Goal: Task Accomplishment & Management: Complete application form

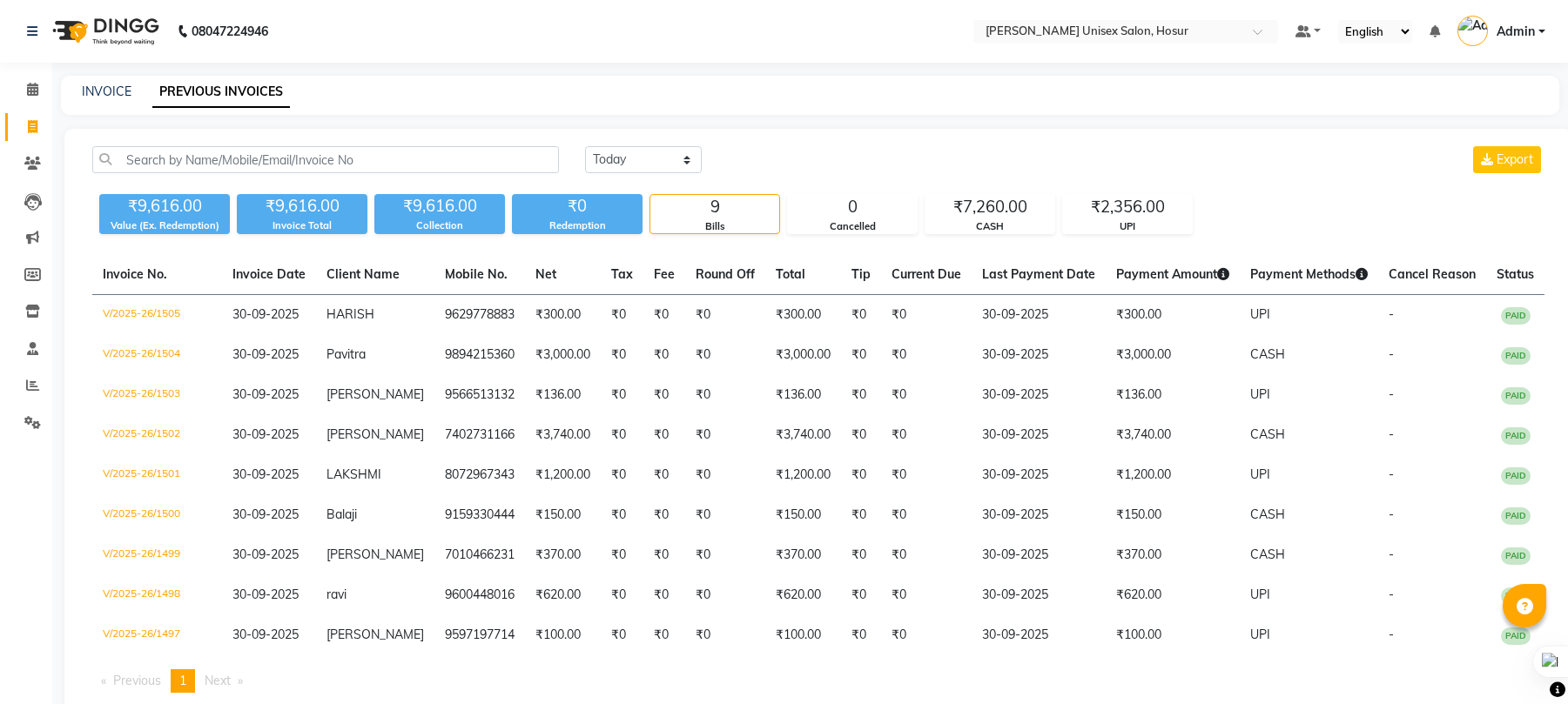
select select "[DATE]"
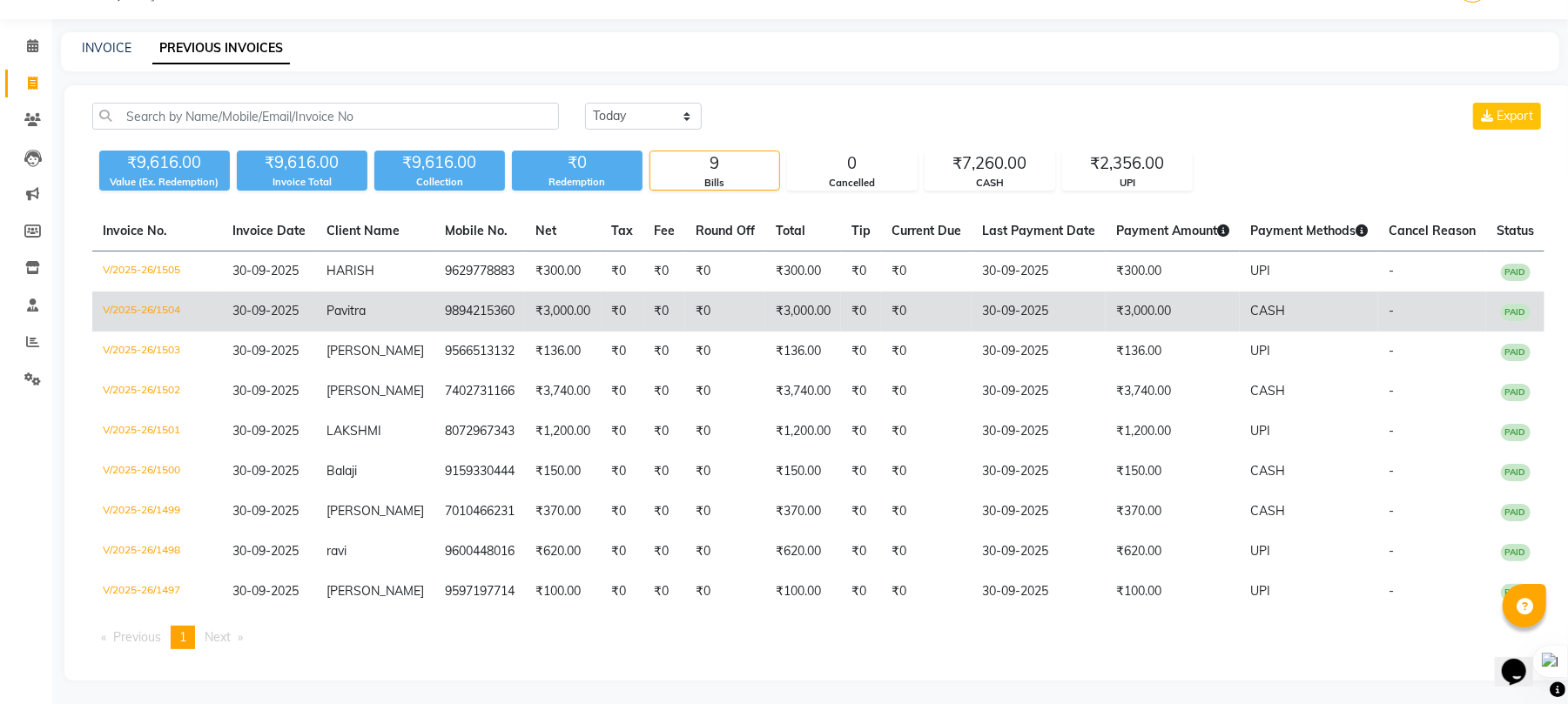
click at [771, 308] on td "₹3,000.00" at bounding box center [803, 312] width 76 height 40
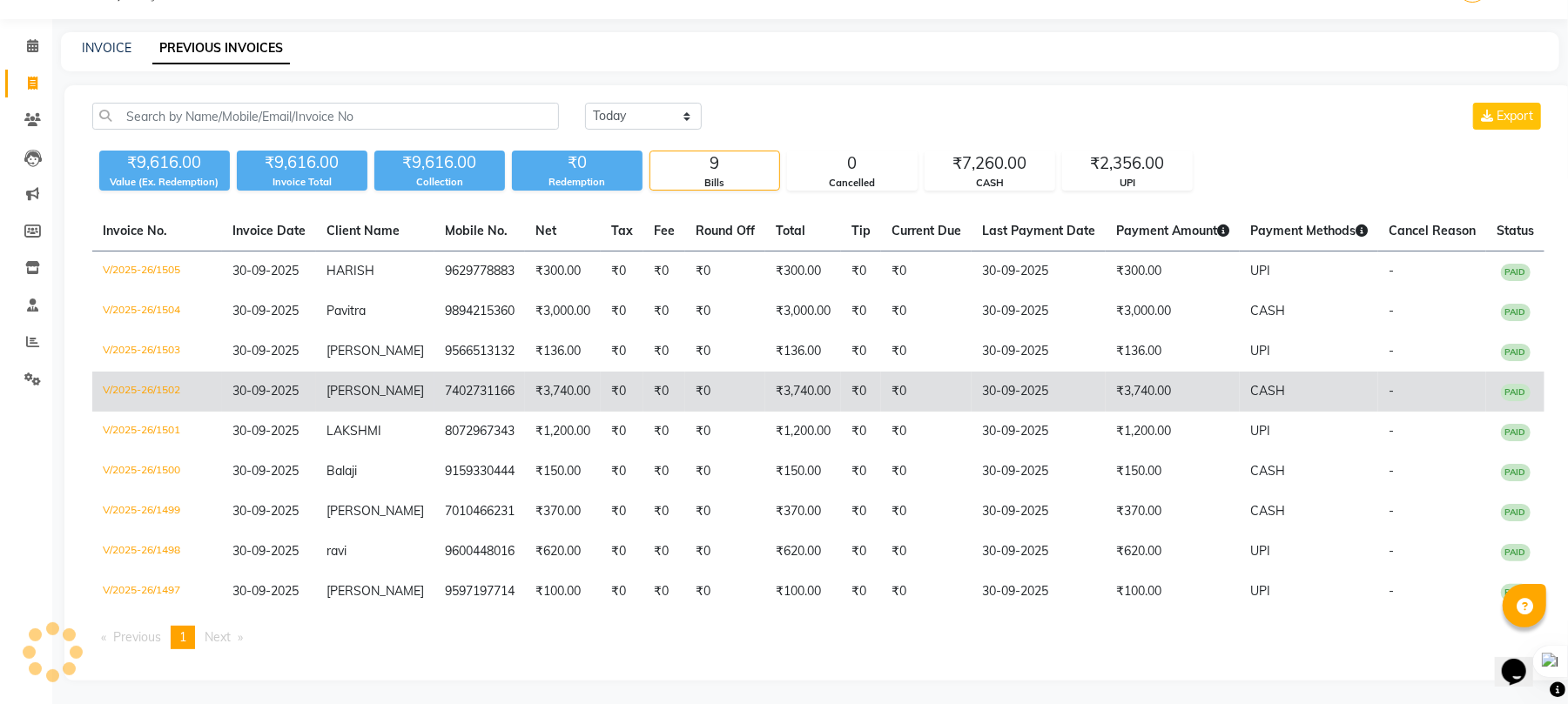
click at [580, 380] on td "₹3,740.00" at bounding box center [562, 392] width 76 height 40
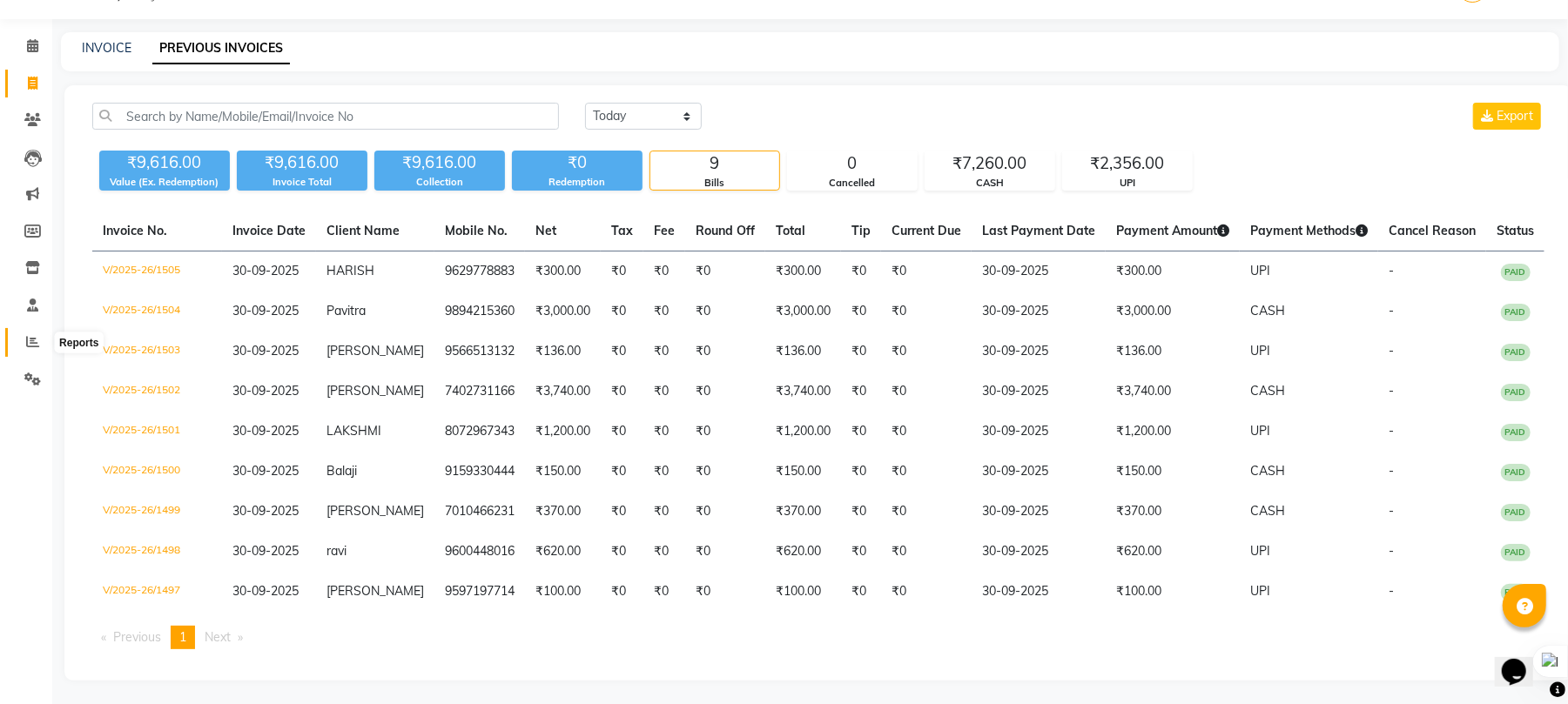
click at [28, 338] on icon at bounding box center [33, 342] width 13 height 13
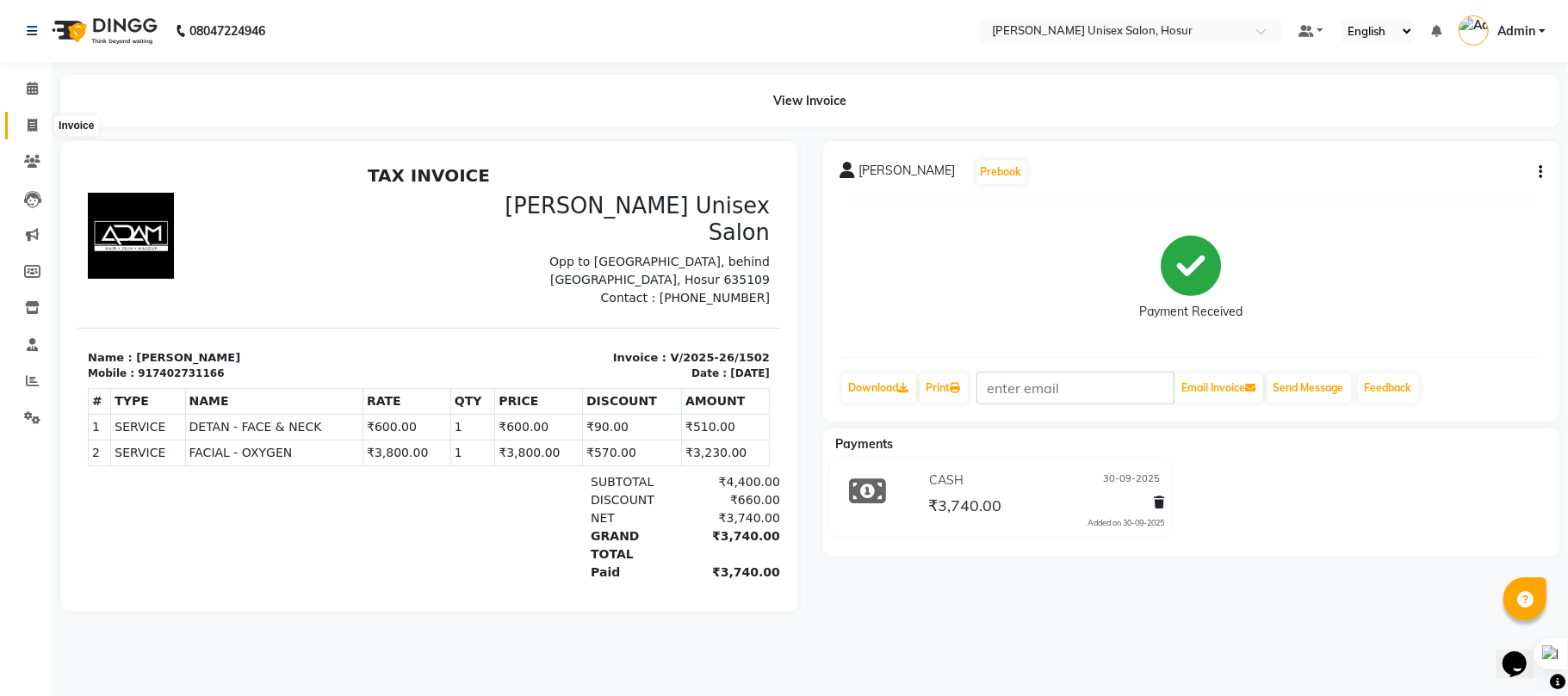
click at [35, 125] on icon at bounding box center [32, 125] width 9 height 13
select select "service"
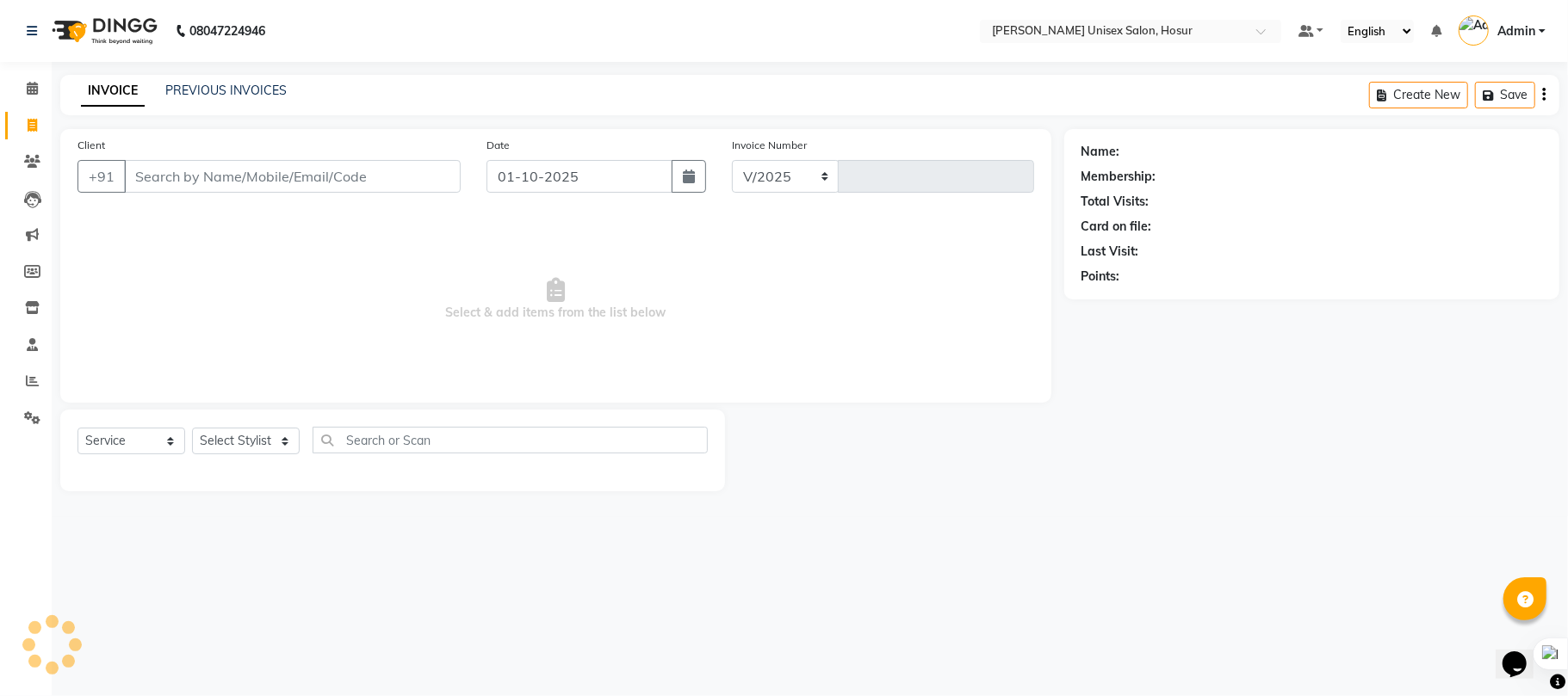
select select "6189"
type input "1507"
click at [923, 94] on div "INVOICE PREVIOUS INVOICES Create New Save" at bounding box center [810, 95] width 1499 height 41
click at [204, 82] on link "PREVIOUS INVOICES" at bounding box center [226, 89] width 121 height 15
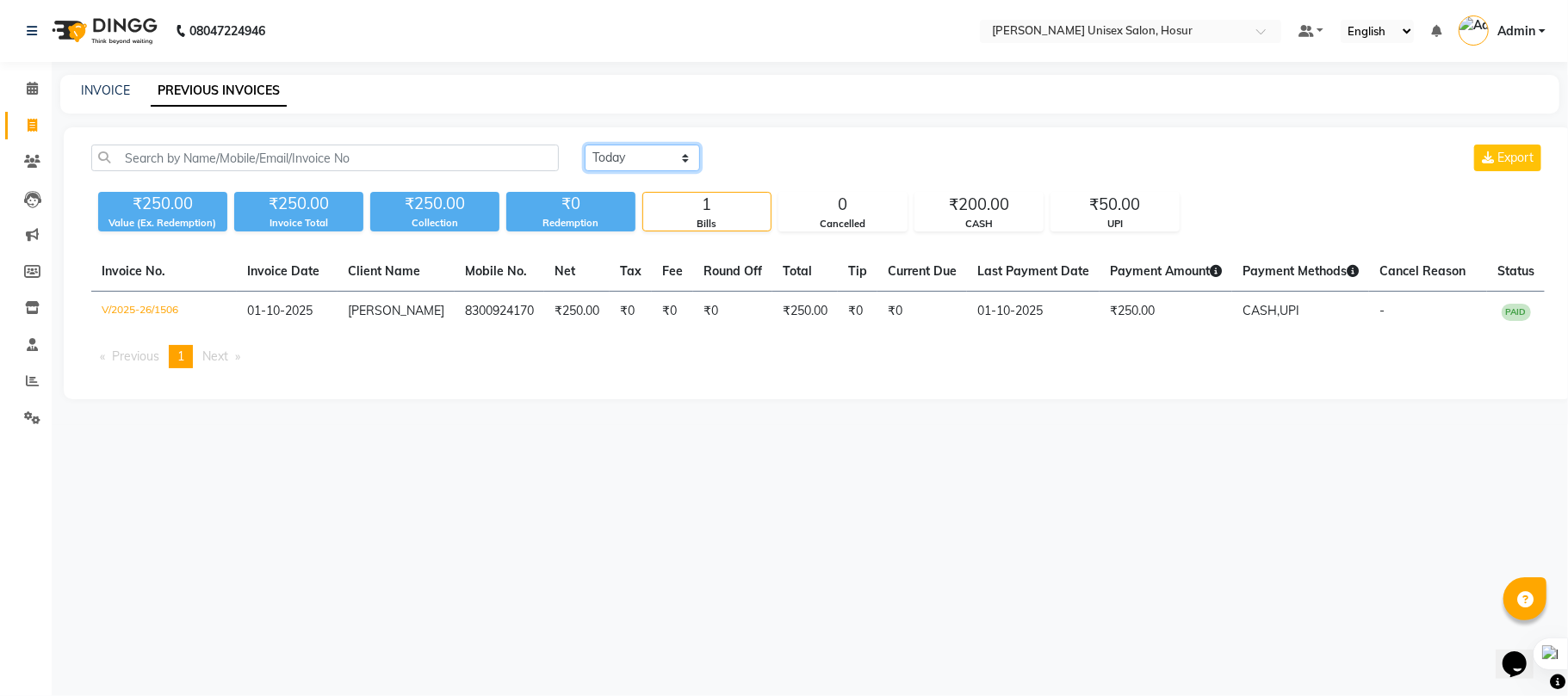
click at [675, 162] on select "Today Yesterday Custom Range" at bounding box center [643, 158] width 116 height 27
click at [585, 145] on select "Today Yesterday Custom Range" at bounding box center [643, 158] width 116 height 27
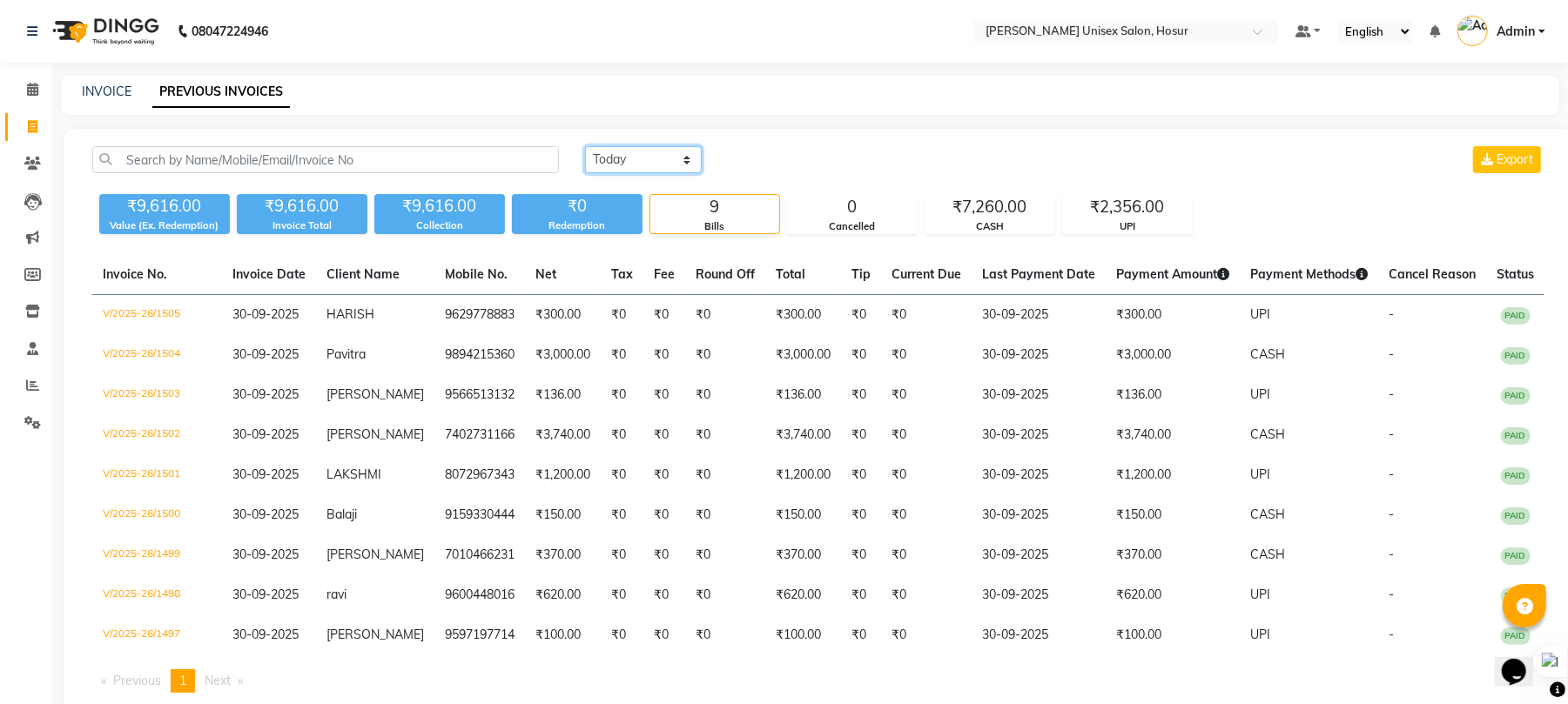
click at [645, 164] on select "Today Yesterday Custom Range" at bounding box center [644, 160] width 117 height 27
click at [585, 146] on select "Today Yesterday Custom Range" at bounding box center [644, 160] width 117 height 27
click at [641, 146] on select "Today Yesterday Custom Range" at bounding box center [644, 160] width 117 height 27
select select "range"
click at [585, 146] on select "Today Yesterday Custom Range" at bounding box center [644, 160] width 117 height 27
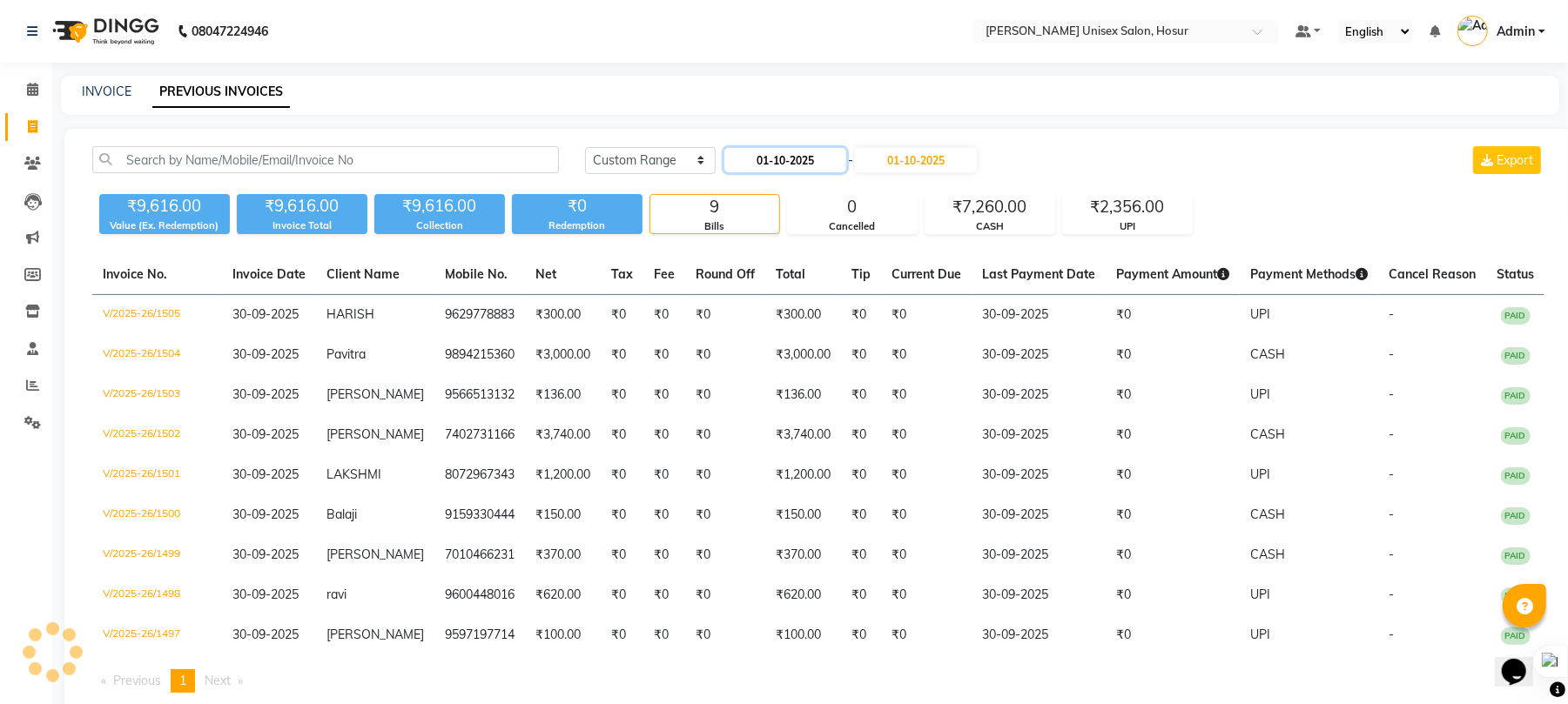
click at [785, 160] on input "01-10-2025" at bounding box center [784, 160] width 122 height 25
select select "10"
select select "2025"
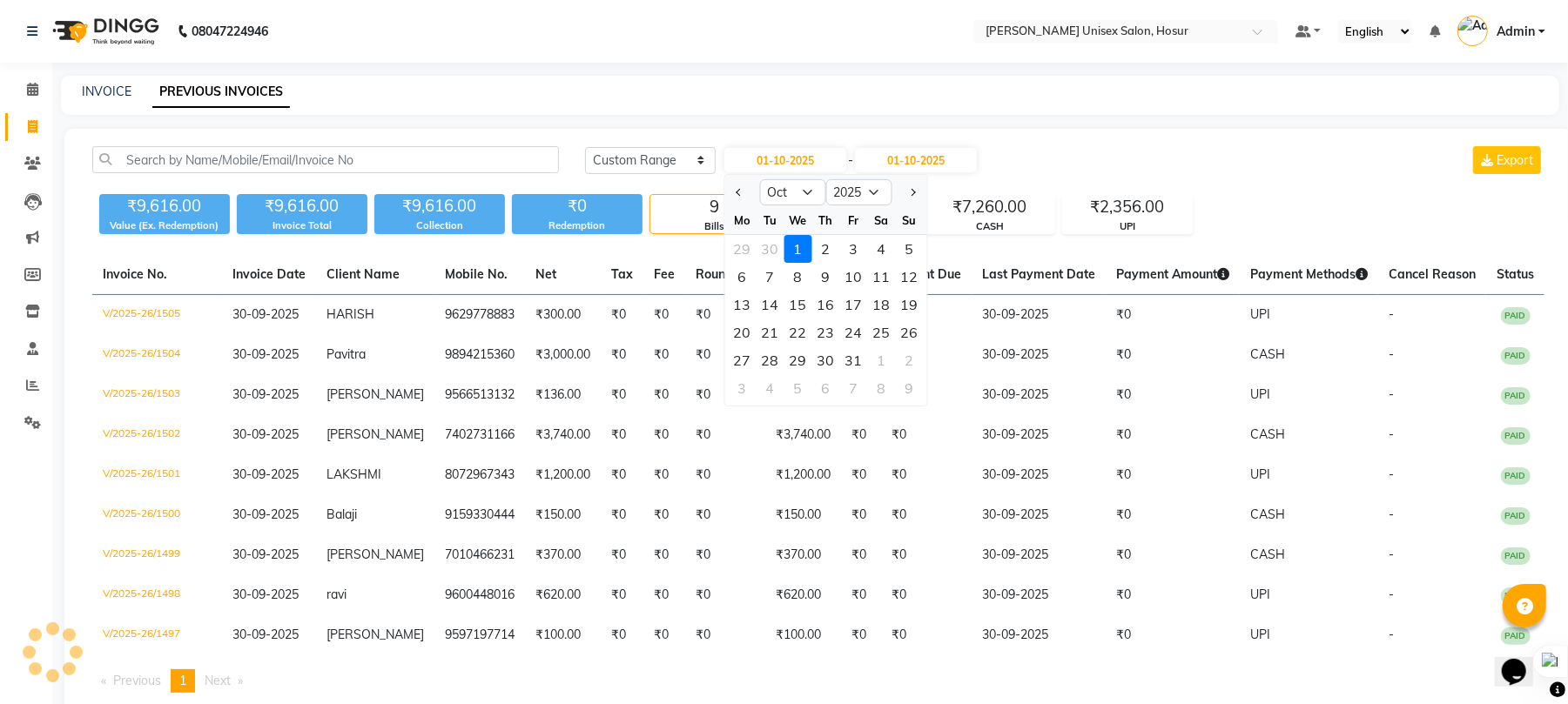
click at [1137, 130] on div "Today Yesterday Custom Range 01-10-2025 Jan Feb Mar Apr May Jun Jul Aug Sep Oct…" at bounding box center [817, 426] width 1508 height 595
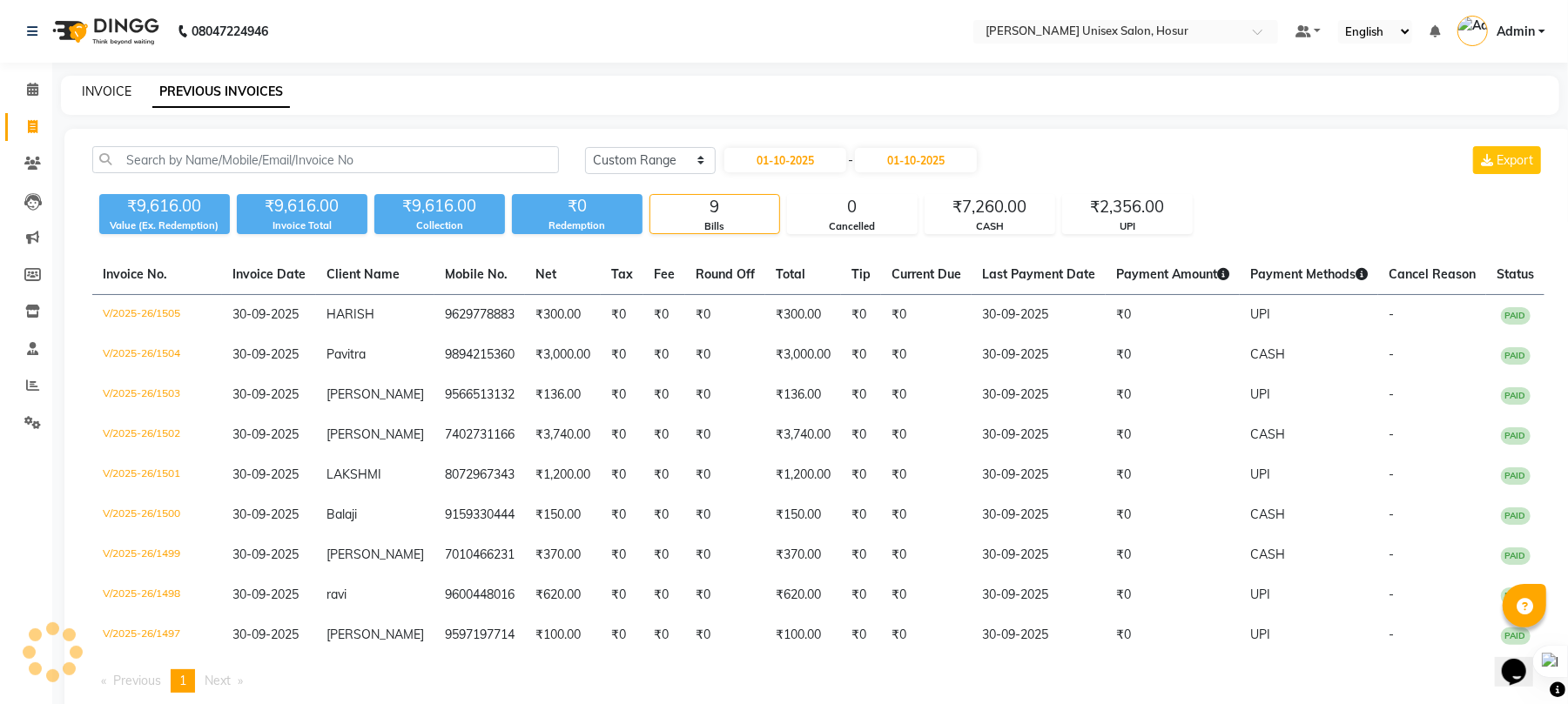
click at [115, 92] on link "INVOICE" at bounding box center [107, 91] width 49 height 16
select select "service"
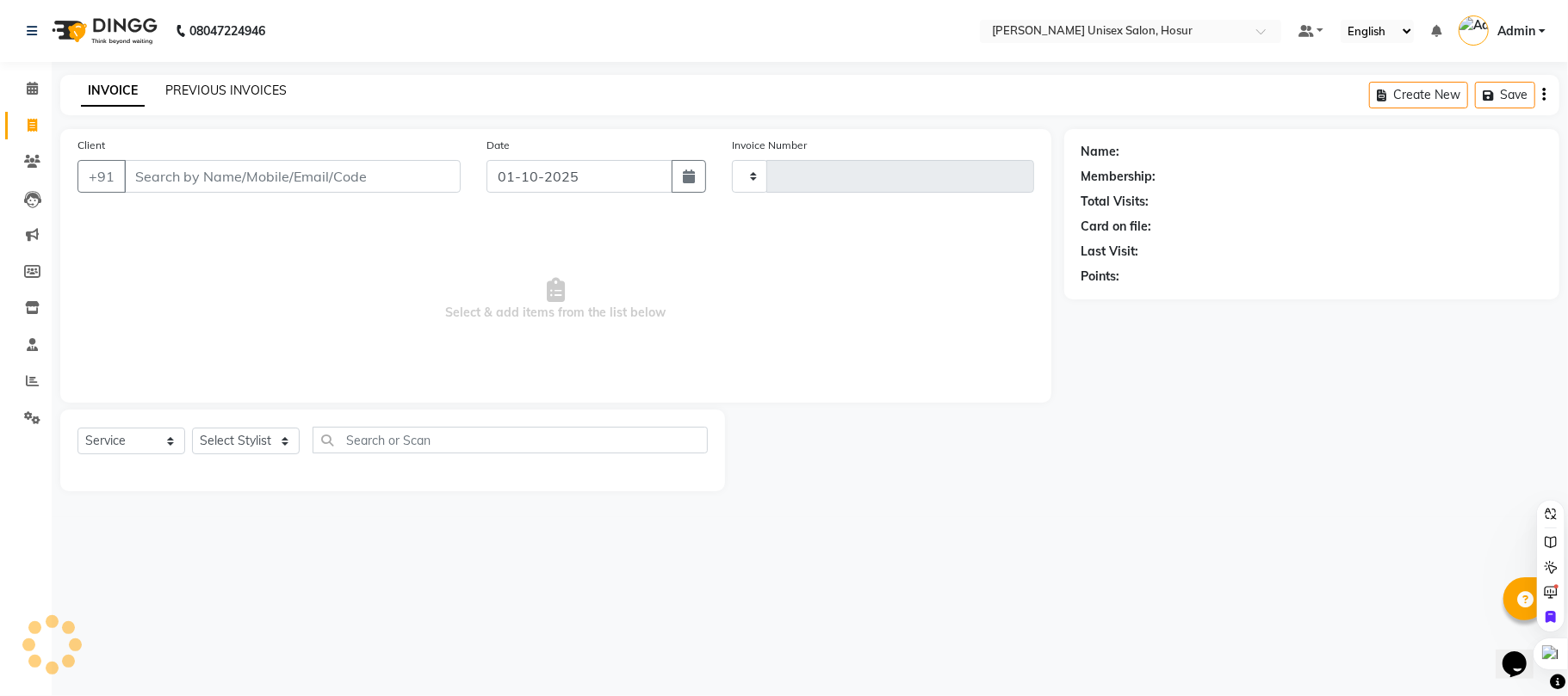
click at [197, 88] on link "PREVIOUS INVOICES" at bounding box center [226, 89] width 121 height 15
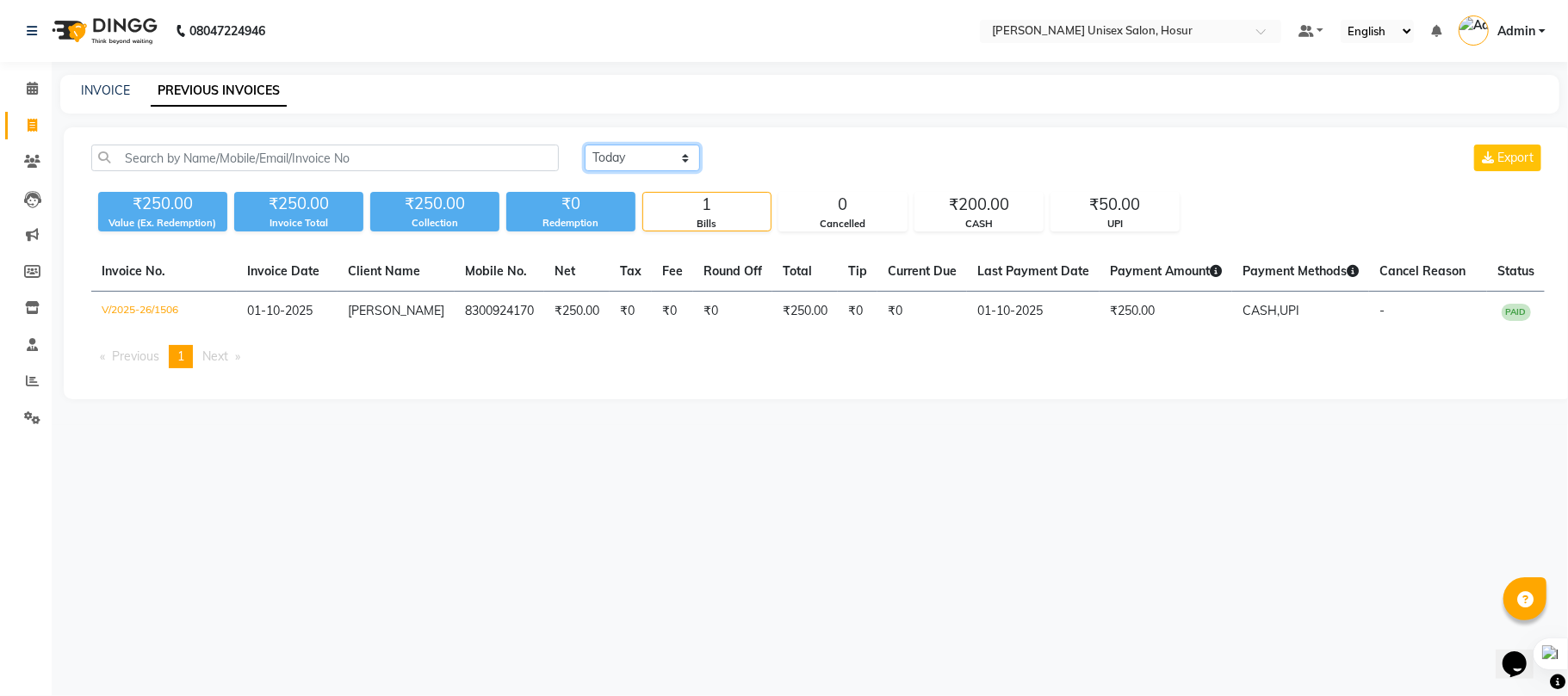
click at [663, 155] on select "Today Yesterday Custom Range" at bounding box center [643, 158] width 116 height 27
click at [585, 145] on select "Today Yesterday Custom Range" at bounding box center [643, 158] width 116 height 27
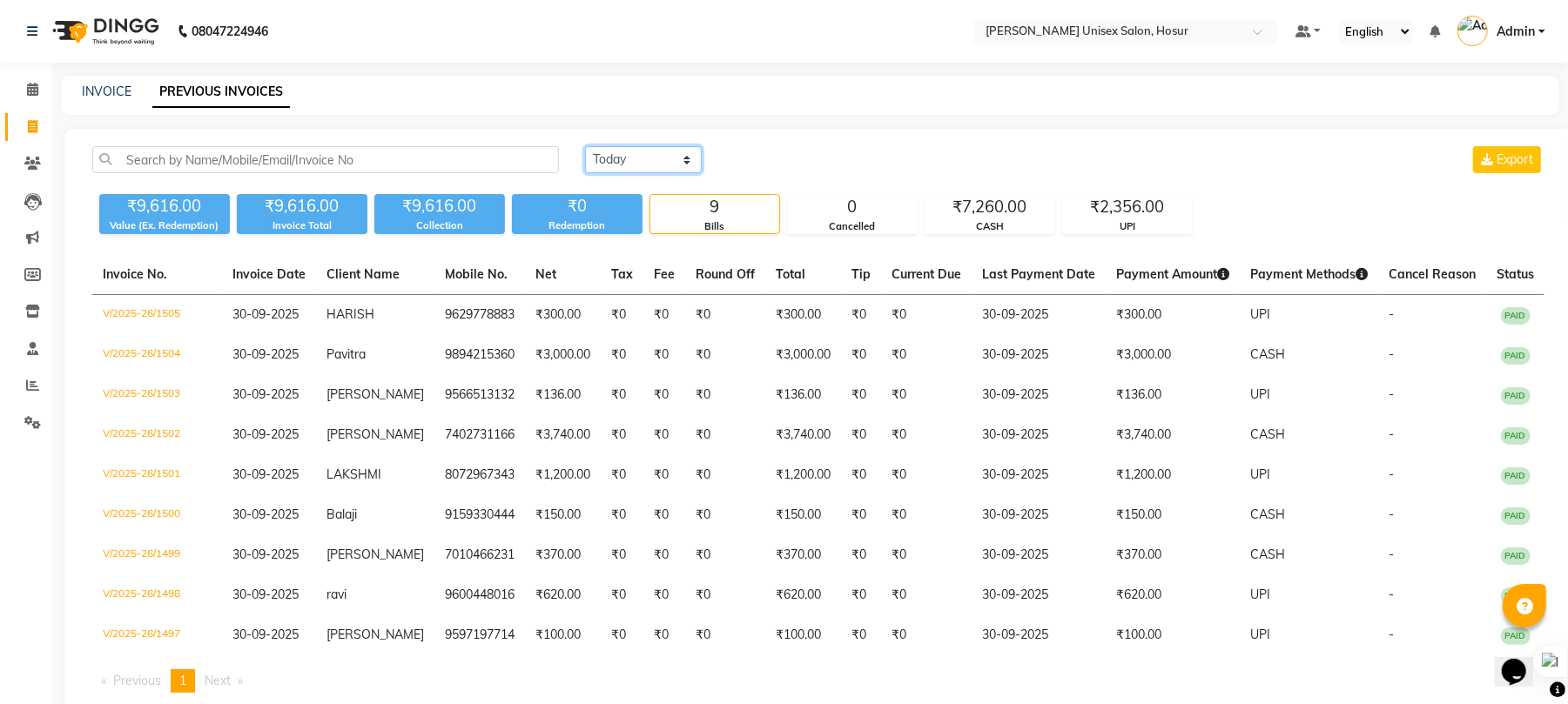
click at [606, 161] on select "Today Yesterday Custom Range" at bounding box center [644, 160] width 117 height 27
select select "range"
click at [585, 146] on select "Today Yesterday Custom Range" at bounding box center [644, 160] width 117 height 27
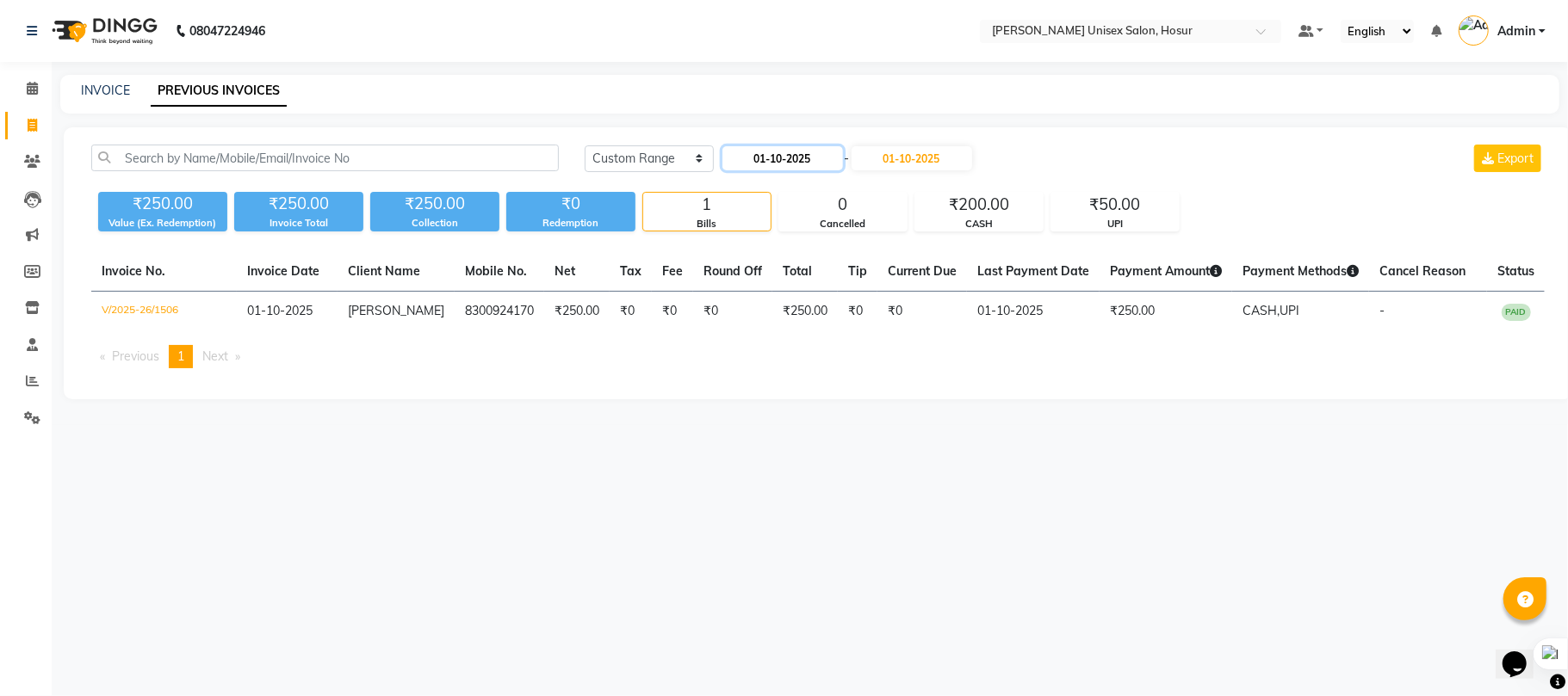
click at [772, 159] on input "01-10-2025" at bounding box center [782, 158] width 120 height 24
select select "10"
select select "2025"
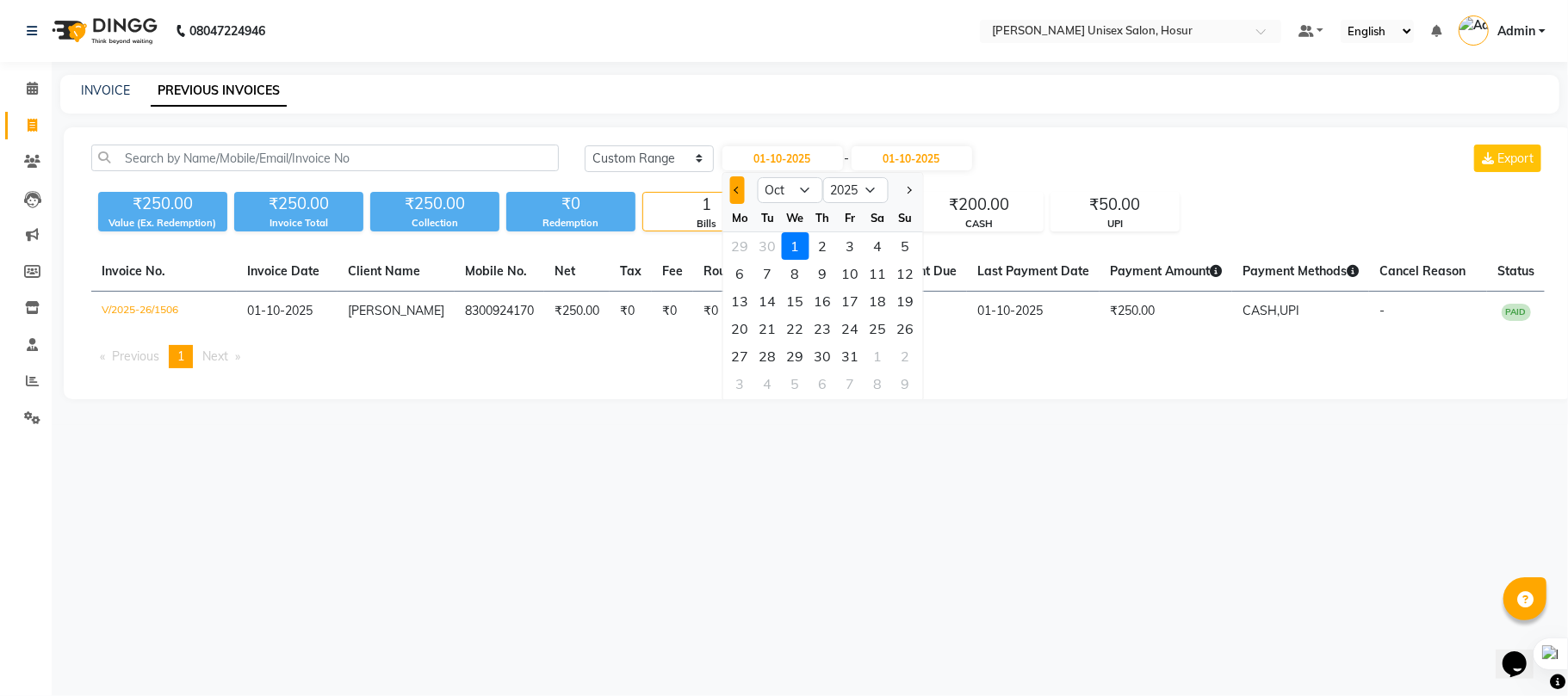
click at [744, 188] on button "Previous month" at bounding box center [737, 190] width 14 height 27
select select "9"
click at [748, 359] on div "29" at bounding box center [740, 356] width 27 height 27
type input "29-09-2025"
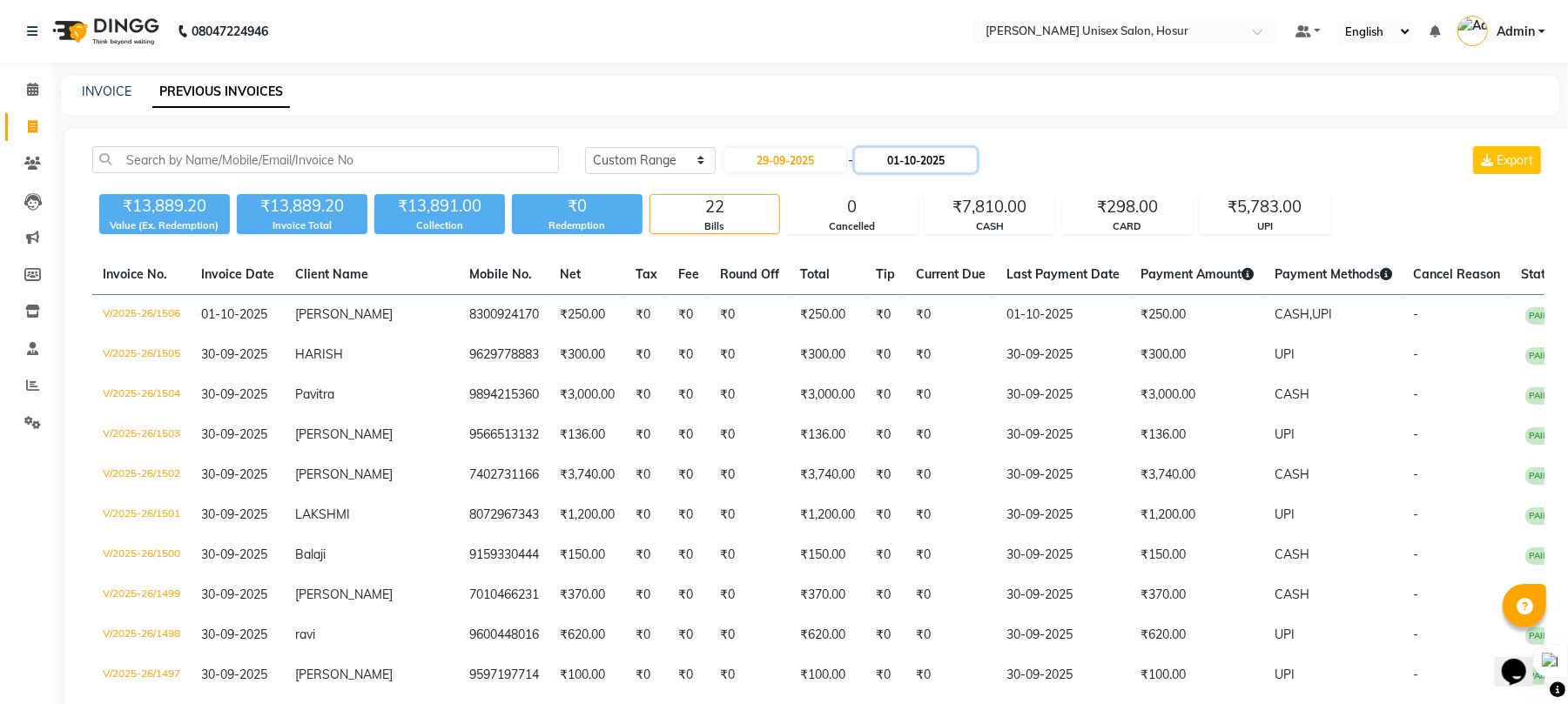
click at [902, 165] on input "01-10-2025" at bounding box center [915, 160] width 122 height 25
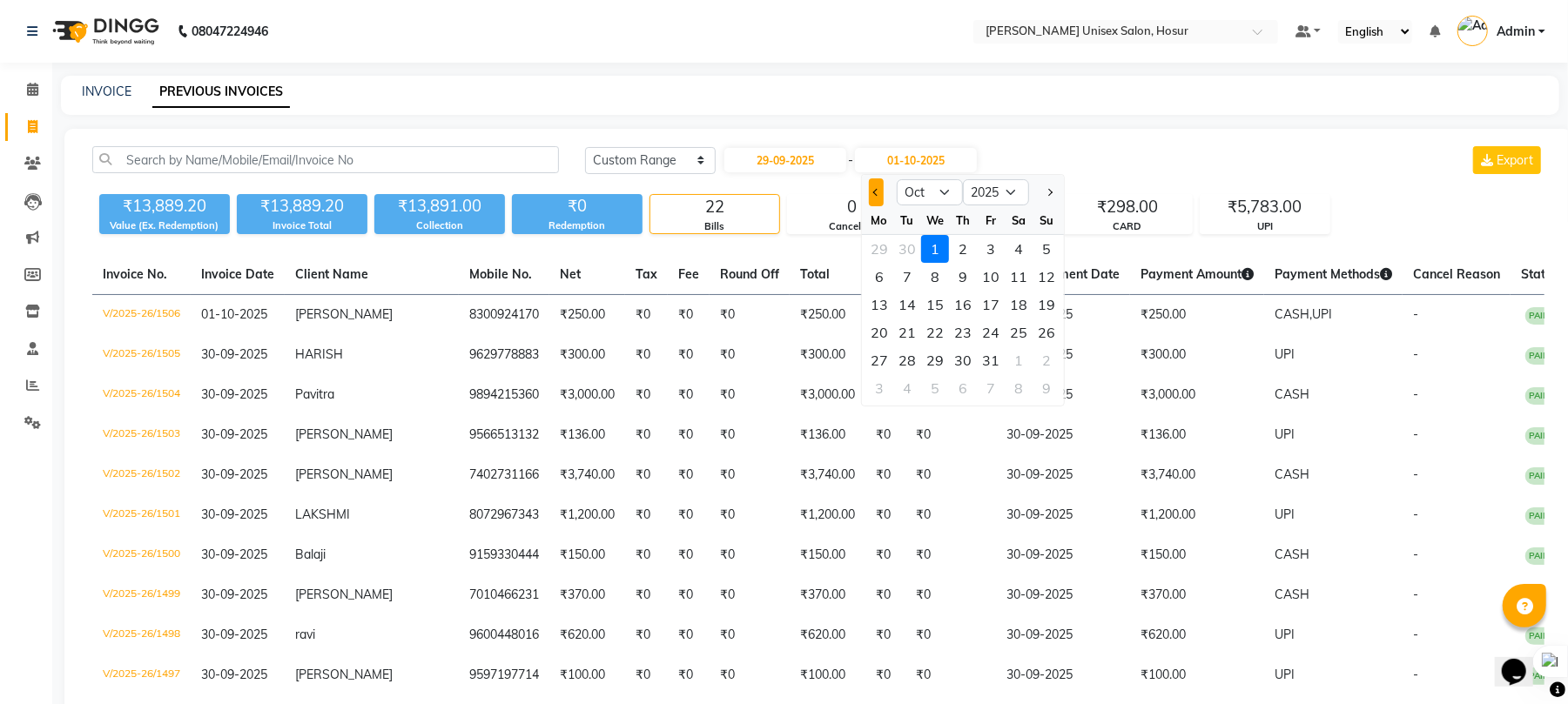
click at [878, 192] on span "Previous month" at bounding box center [877, 193] width 7 height 7
select select "9"
click at [882, 354] on div "29" at bounding box center [880, 360] width 27 height 27
type input "29-09-2025"
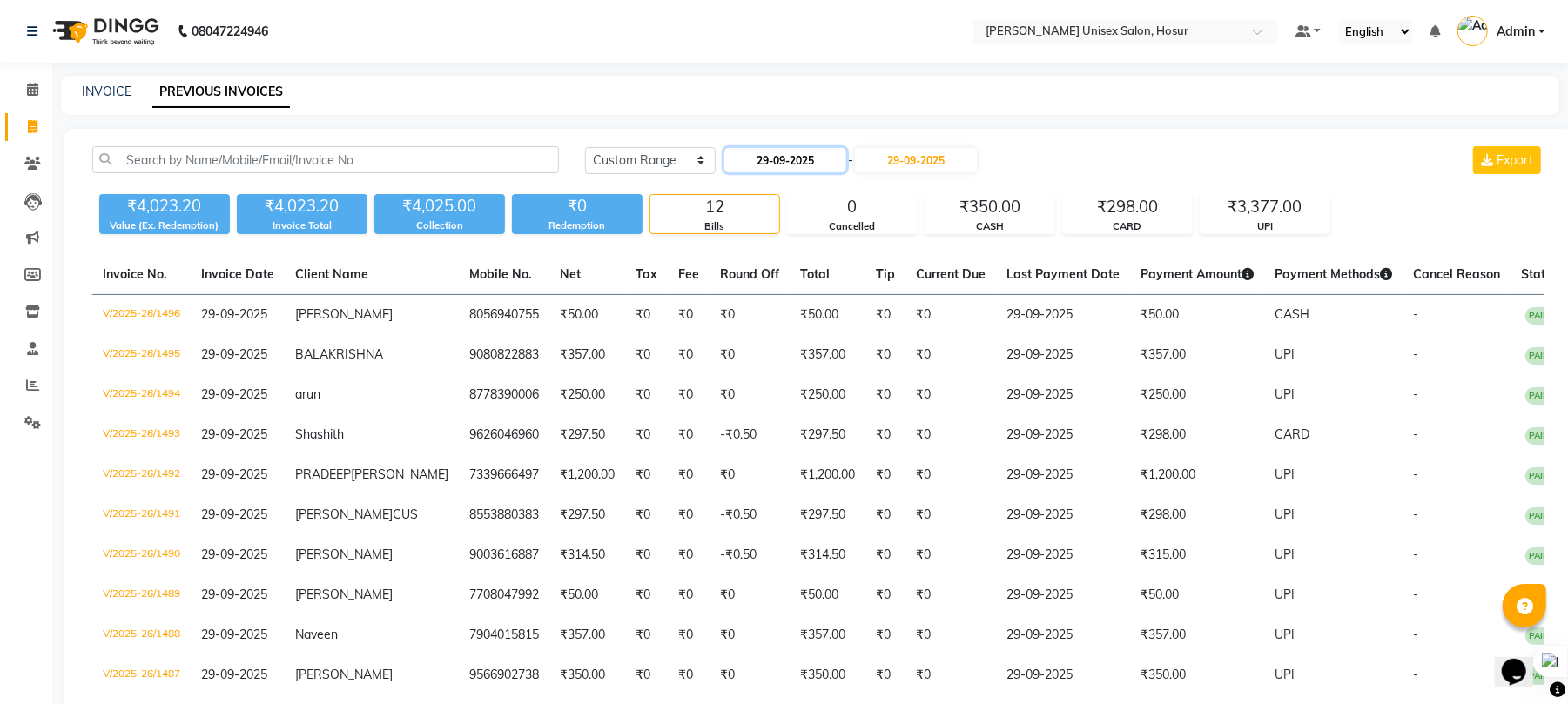
click at [797, 156] on input "29-09-2025" at bounding box center [784, 160] width 122 height 25
select select "9"
select select "2025"
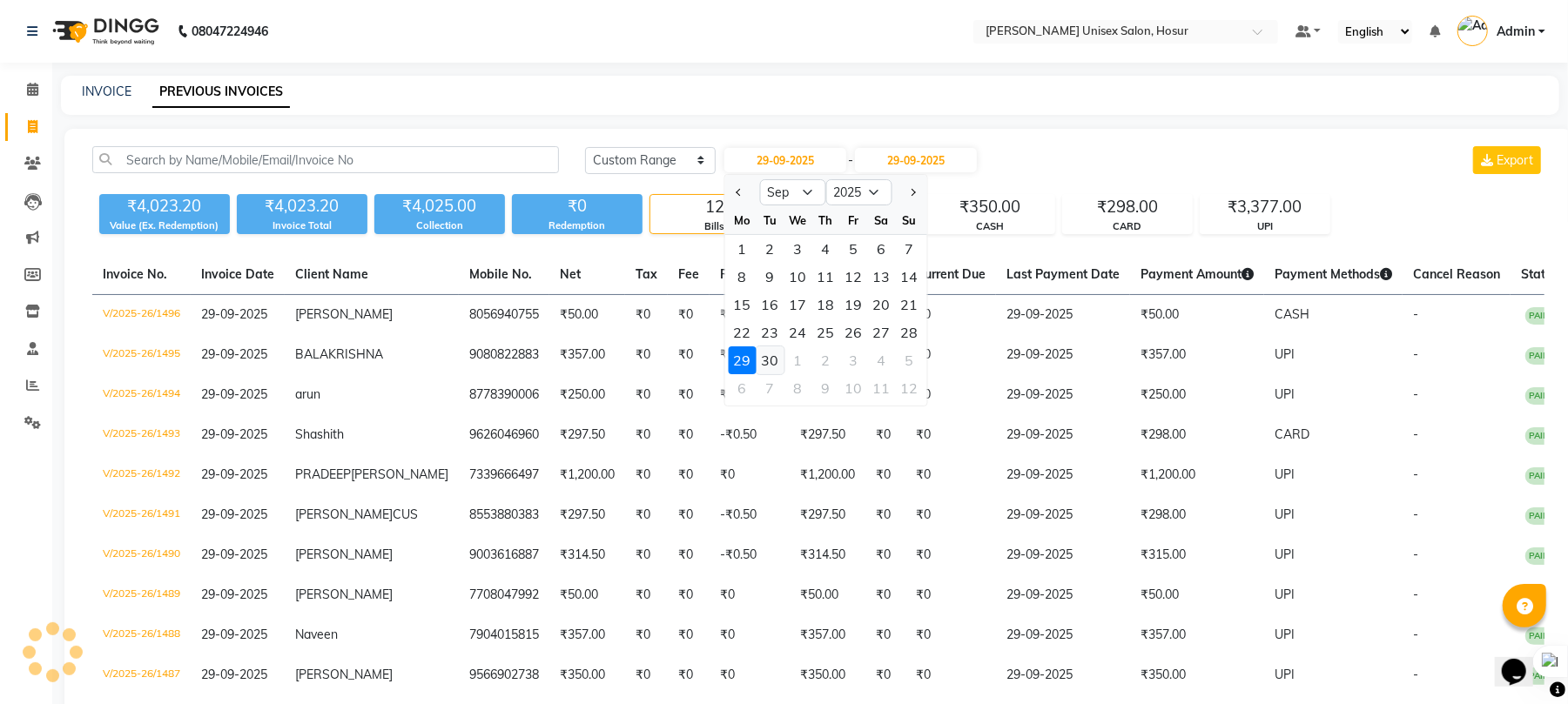
click at [767, 362] on div "30" at bounding box center [770, 360] width 27 height 27
type input "30-09-2025"
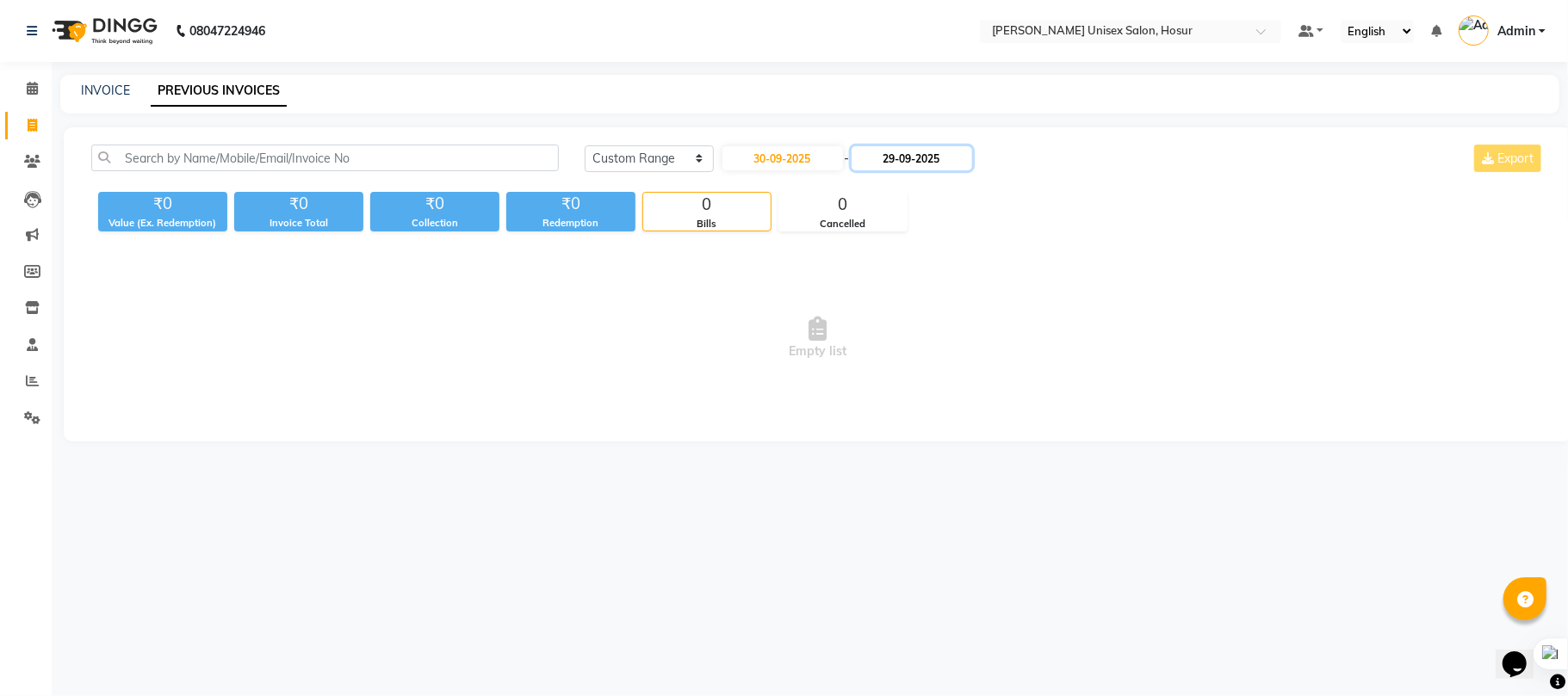
click at [924, 150] on input "29-09-2025" at bounding box center [912, 158] width 120 height 24
click at [902, 352] on div "30" at bounding box center [903, 356] width 27 height 27
type input "30-09-2025"
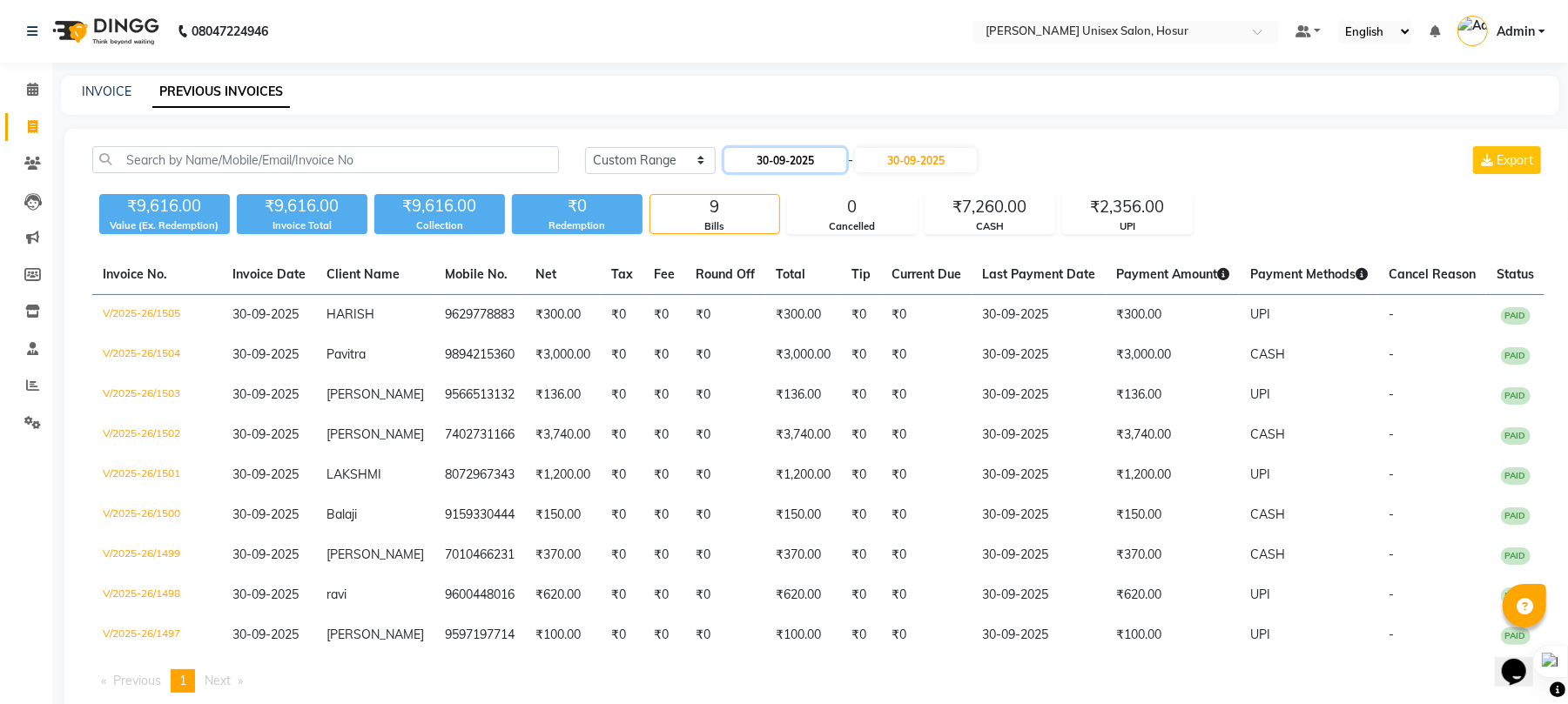
click at [813, 160] on input "30-09-2025" at bounding box center [784, 160] width 122 height 25
select select "9"
select select "2025"
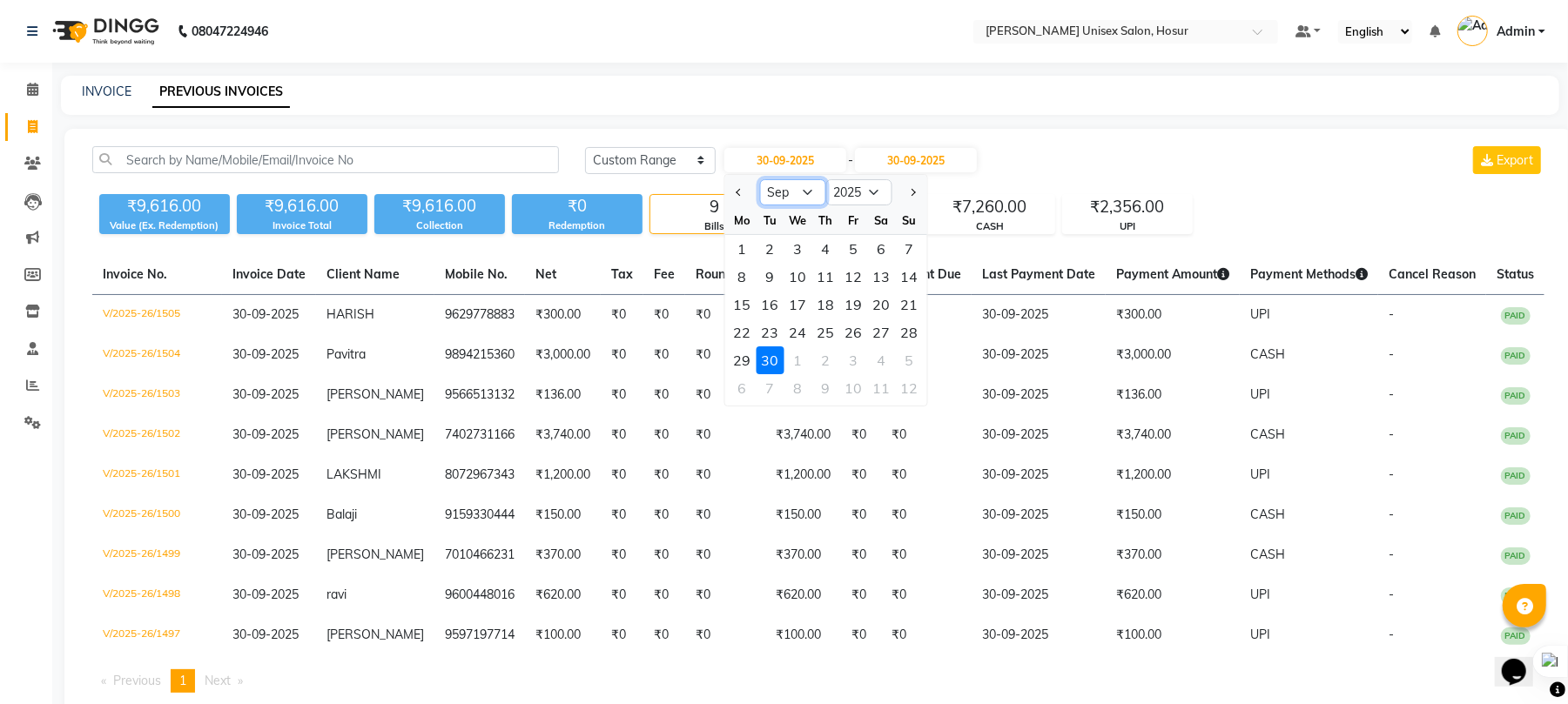
click at [822, 190] on select "Jan Feb Mar Apr May Jun Jul Aug Sep Oct Nov Dec" at bounding box center [793, 192] width 66 height 27
click at [760, 179] on select "Jan Feb Mar Apr May Jun Jul Aug Sep Oct Nov Dec" at bounding box center [793, 192] width 66 height 27
drag, startPoint x: 809, startPoint y: 207, endPoint x: 811, endPoint y: 196, distance: 11.2
click at [809, 204] on ngb-datepicker "Jan Feb Mar Apr May Jun Jul Aug Sep Oct Nov Dec 2015 2016 2017 2018 2019 2020 2…" at bounding box center [826, 290] width 204 height 232
click at [811, 196] on select "Jan Feb Mar Apr May Jun Jul Aug Sep Oct Nov Dec" at bounding box center [793, 192] width 66 height 27
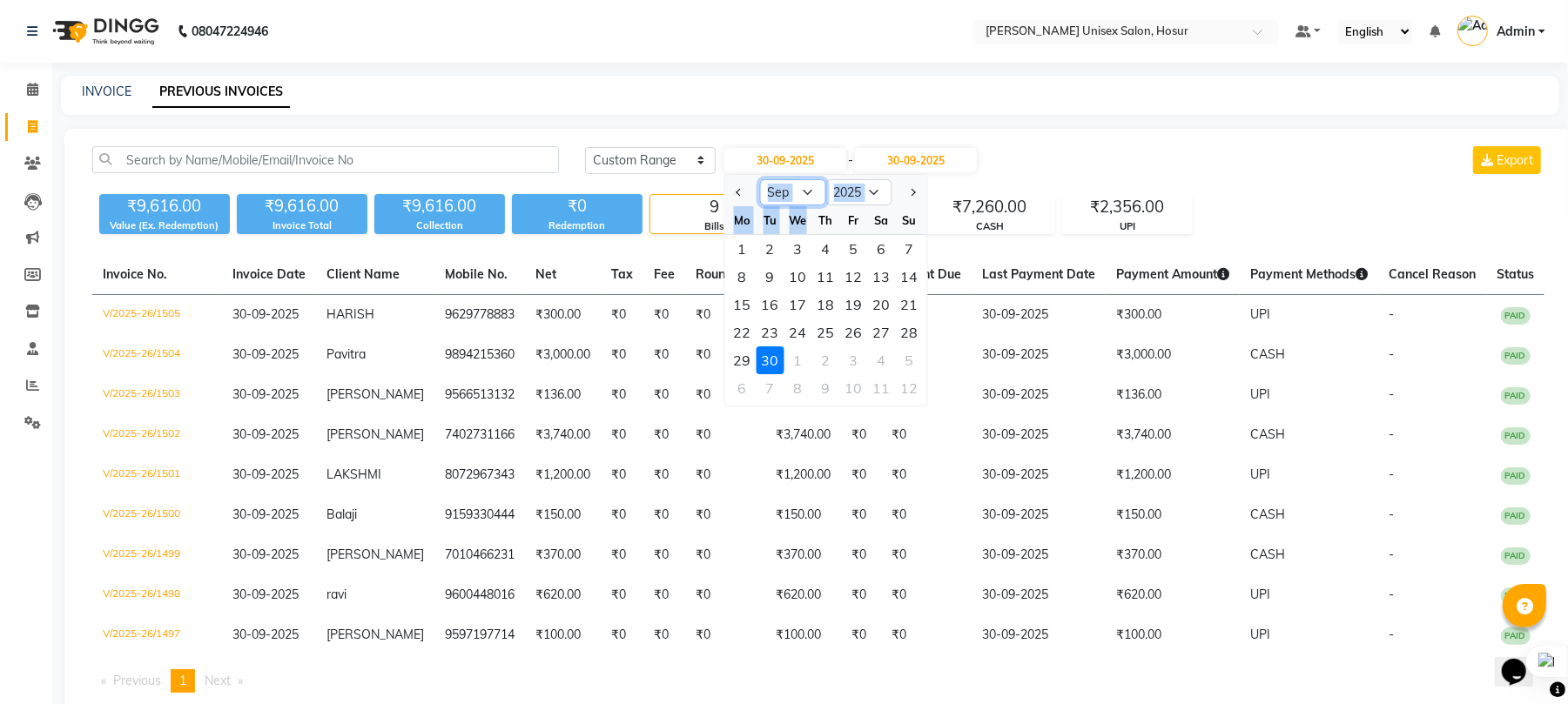
select select "10"
click at [760, 179] on select "Jan Feb Mar Apr May Jun Jul Aug Sep Oct Nov Dec" at bounding box center [793, 192] width 66 height 27
click at [935, 152] on input "30-09-2025" at bounding box center [915, 160] width 122 height 25
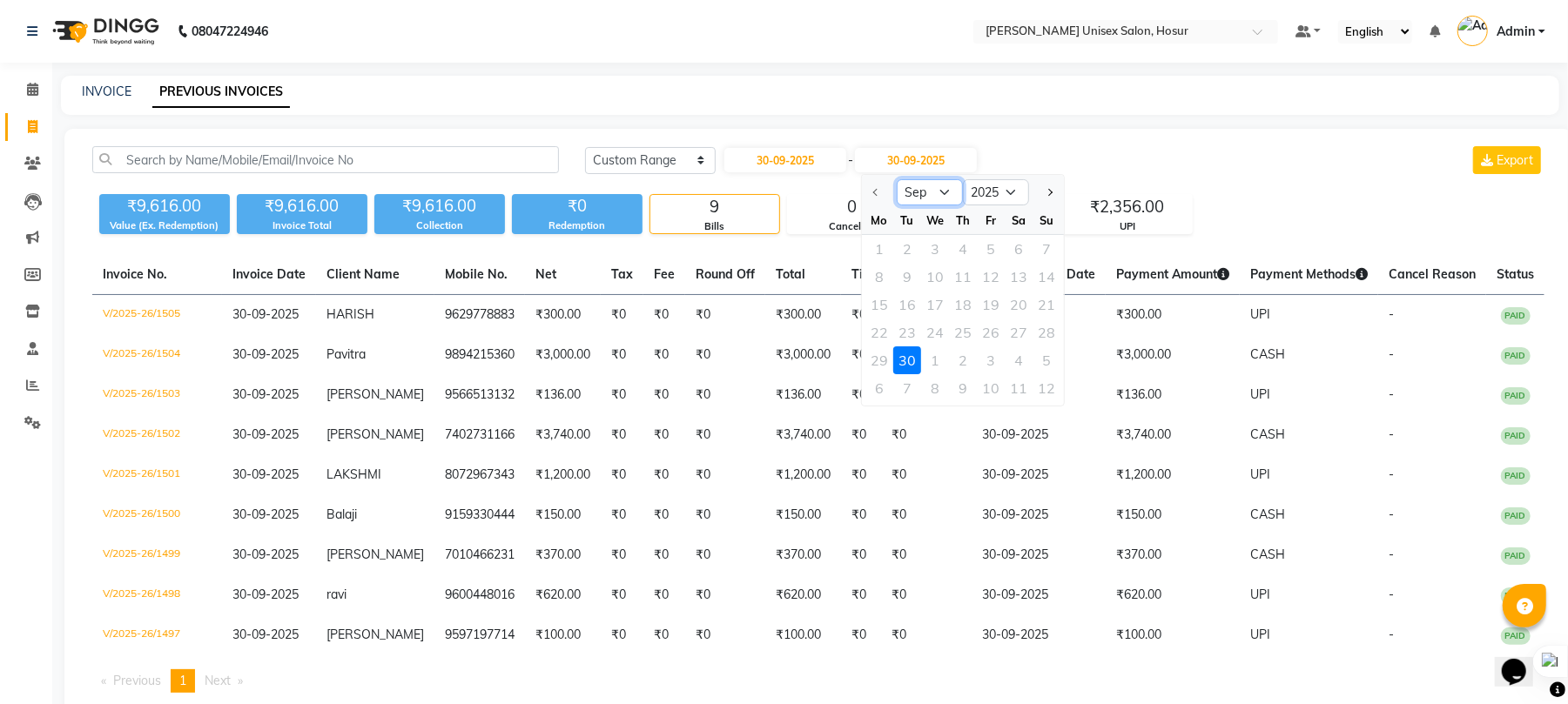
click at [940, 189] on select "Sep Oct Nov Dec" at bounding box center [930, 192] width 66 height 27
select select "10"
click at [897, 179] on select "Sep Oct Nov Dec" at bounding box center [930, 192] width 66 height 27
click at [1098, 79] on div "INVOICE PREVIOUS INVOICES" at bounding box center [810, 95] width 1499 height 39
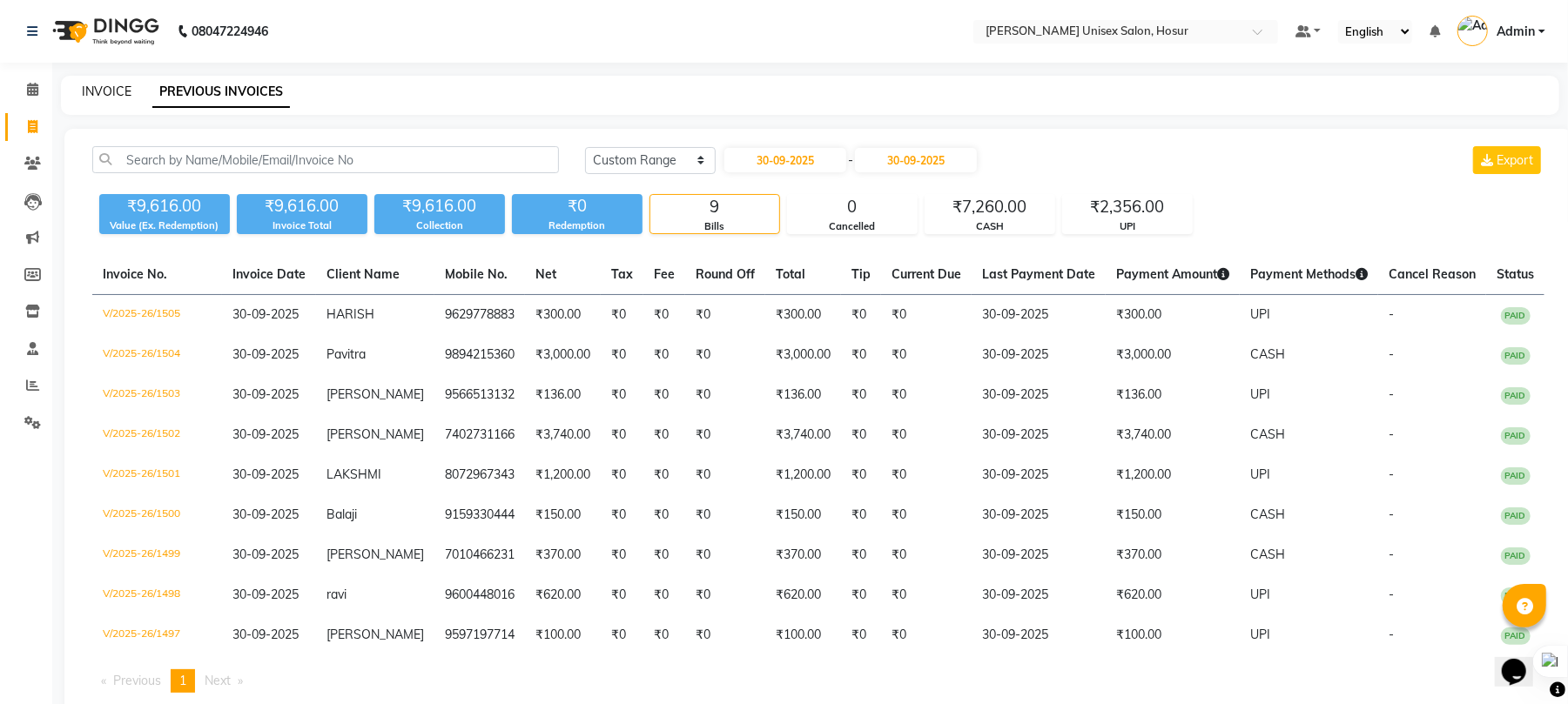
click at [115, 91] on link "INVOICE" at bounding box center [107, 91] width 49 height 16
select select "service"
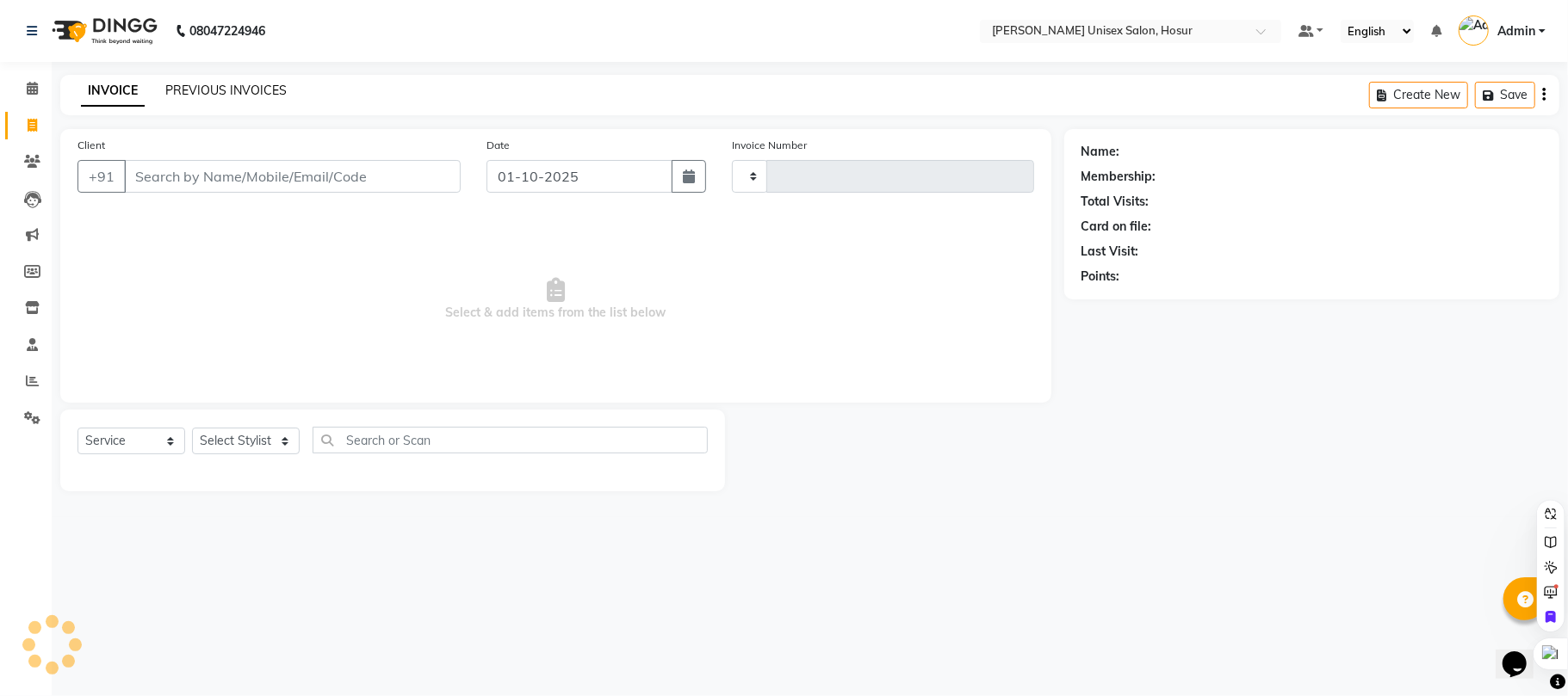
click at [219, 93] on link "PREVIOUS INVOICES" at bounding box center [226, 89] width 121 height 15
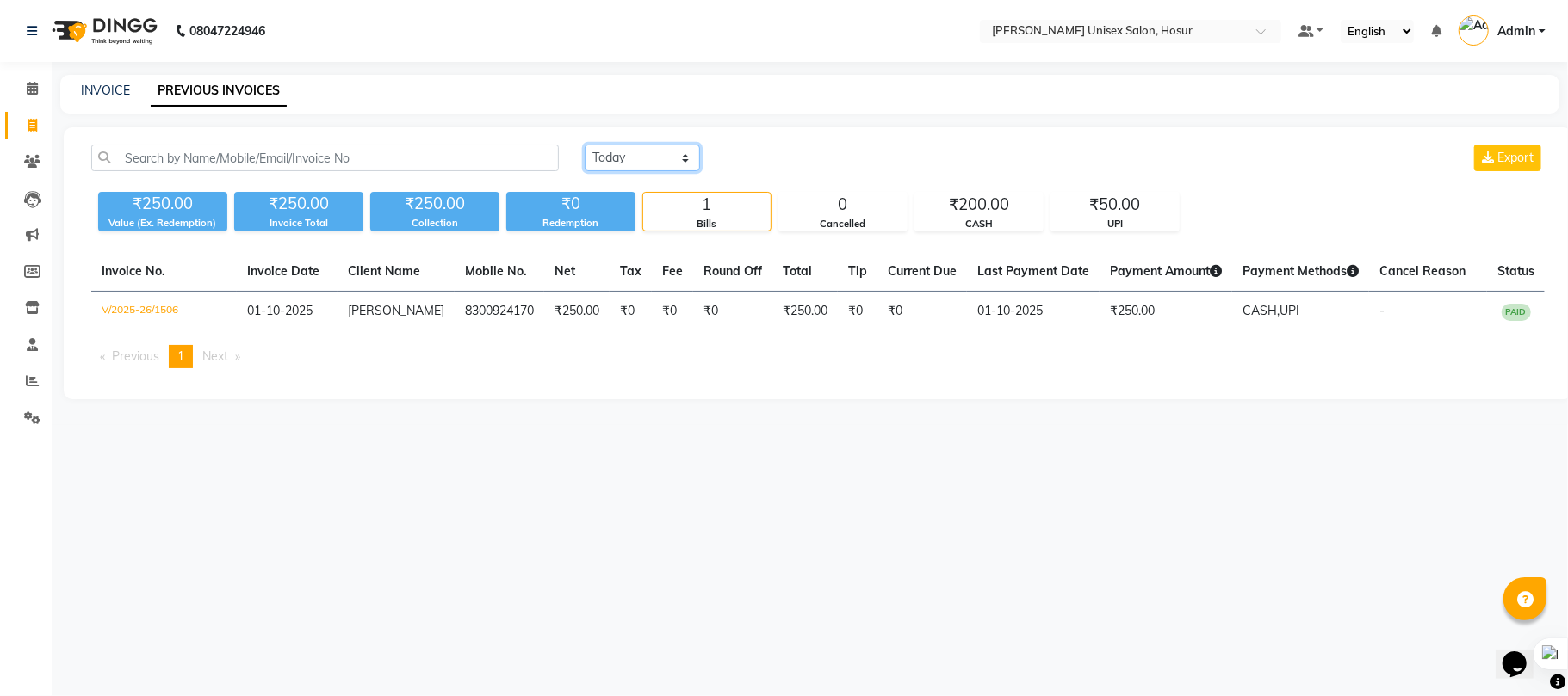
click at [628, 155] on select "Today Yesterday Custom Range" at bounding box center [643, 158] width 116 height 27
select select "[DATE]"
click at [585, 145] on select "Today Yesterday Custom Range" at bounding box center [643, 158] width 116 height 27
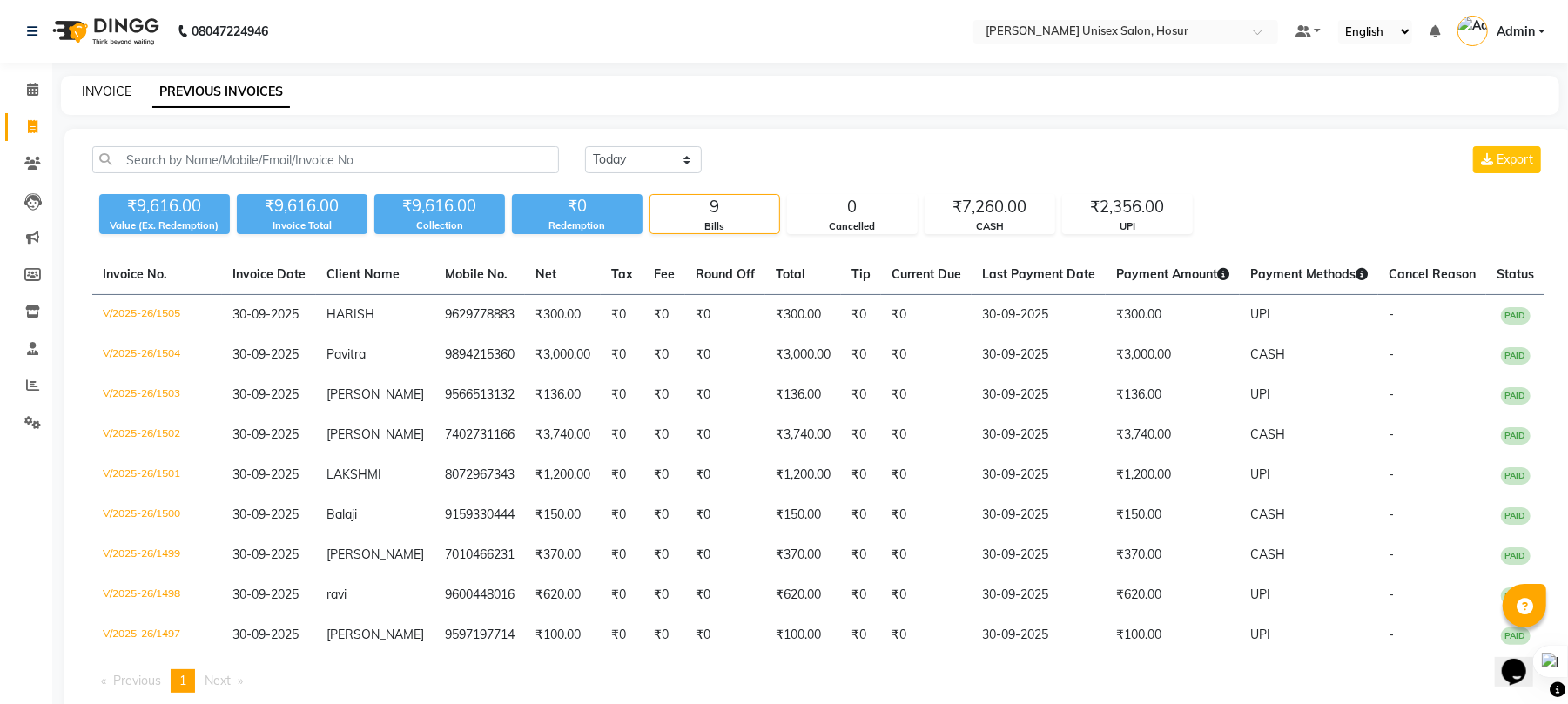
click at [109, 88] on link "INVOICE" at bounding box center [107, 91] width 49 height 16
select select "service"
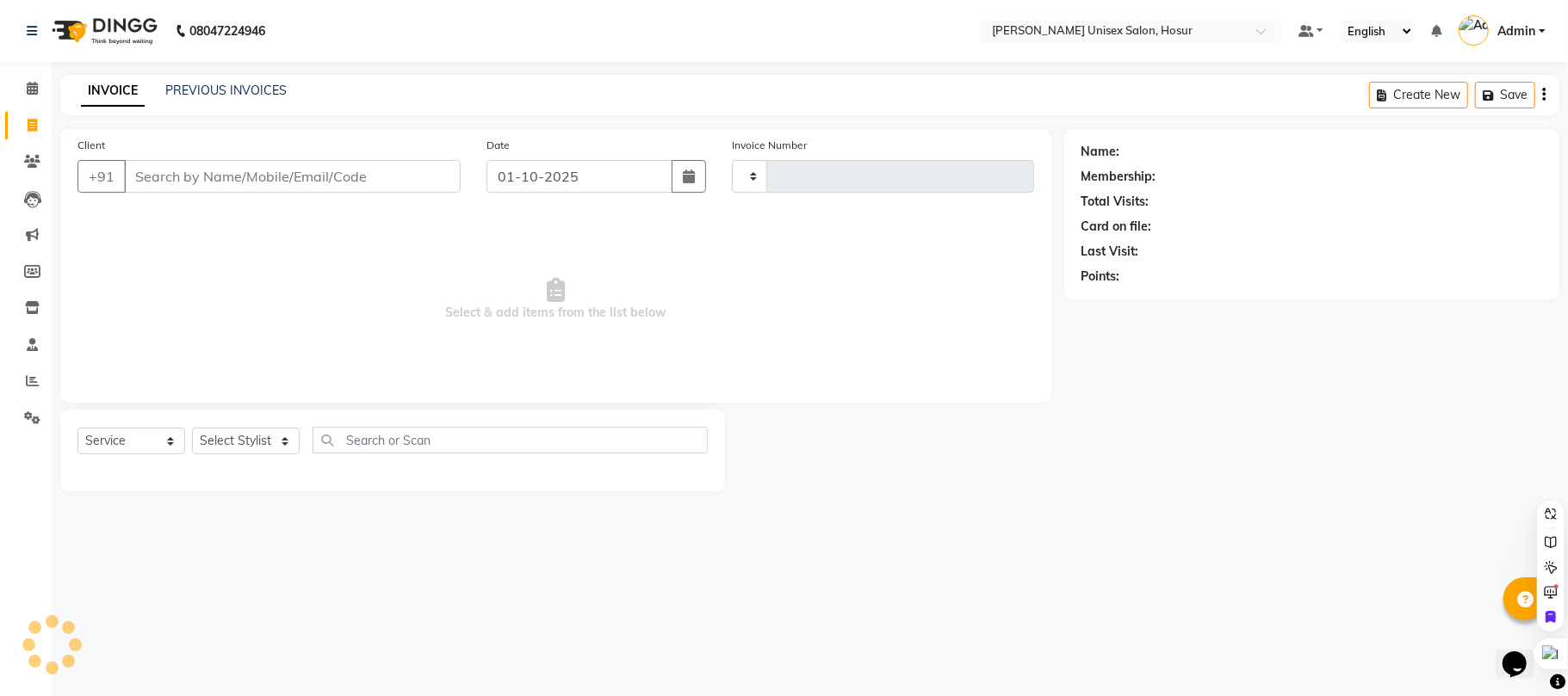
type input "1507"
select select "6189"
click at [32, 381] on icon at bounding box center [33, 381] width 13 height 13
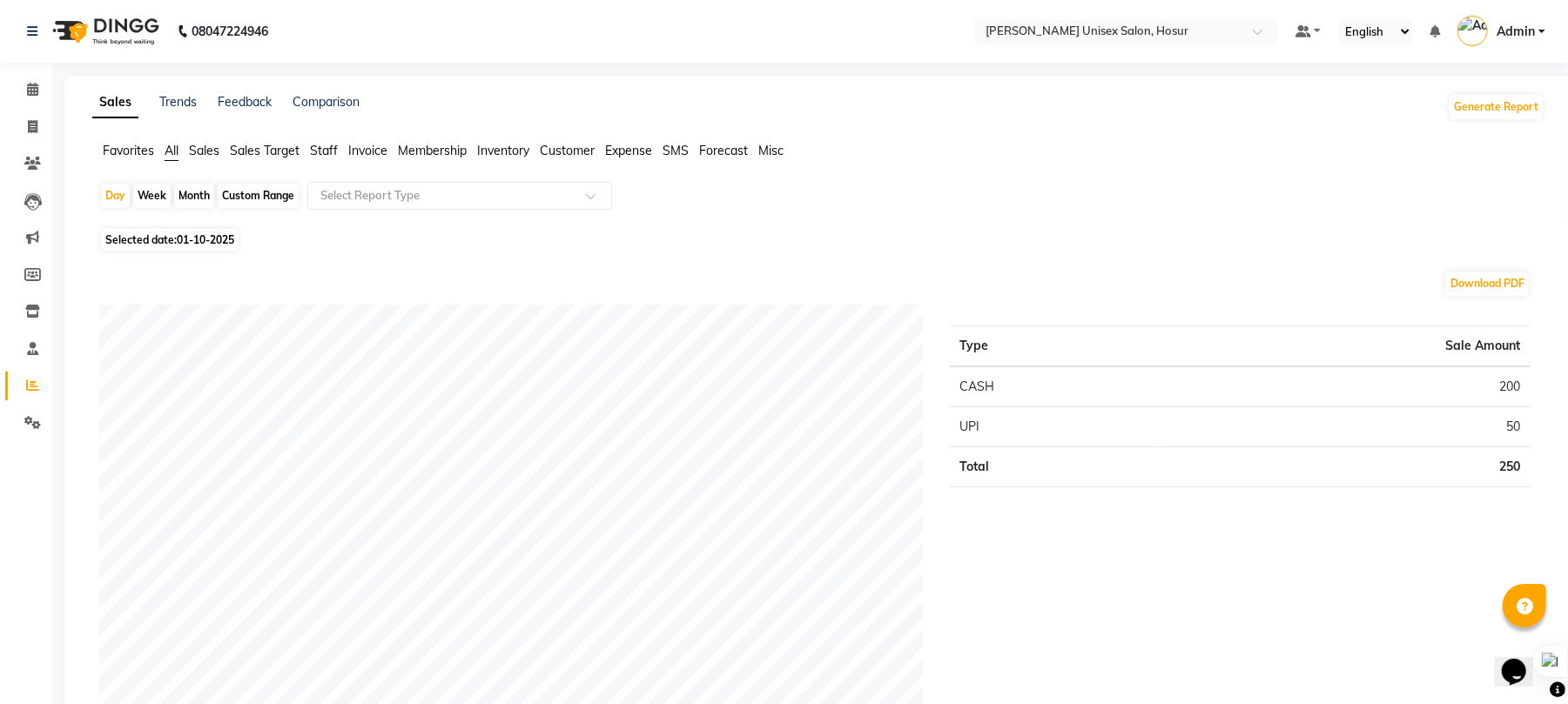
click at [199, 193] on div "Month" at bounding box center [194, 196] width 40 height 25
select select "10"
select select "2025"
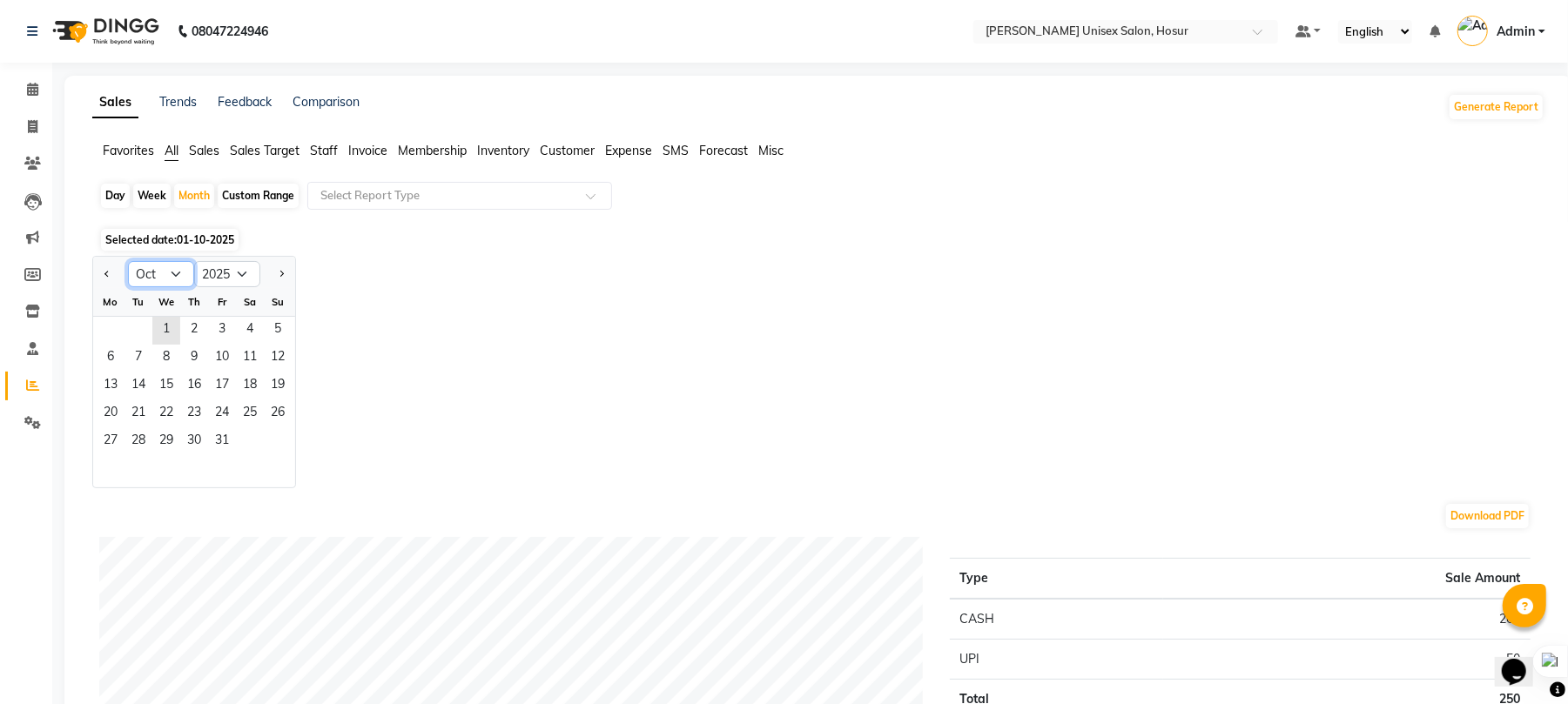
click at [167, 272] on select "Jan Feb Mar Apr May Jun Jul Aug Sep Oct Nov Dec" at bounding box center [161, 274] width 66 height 27
select select "9"
click at [128, 261] on select "Jan Feb Mar Apr May Jun Jul Aug Sep Oct Nov Dec" at bounding box center [161, 274] width 66 height 27
click at [110, 328] on span "1" at bounding box center [111, 331] width 27 height 27
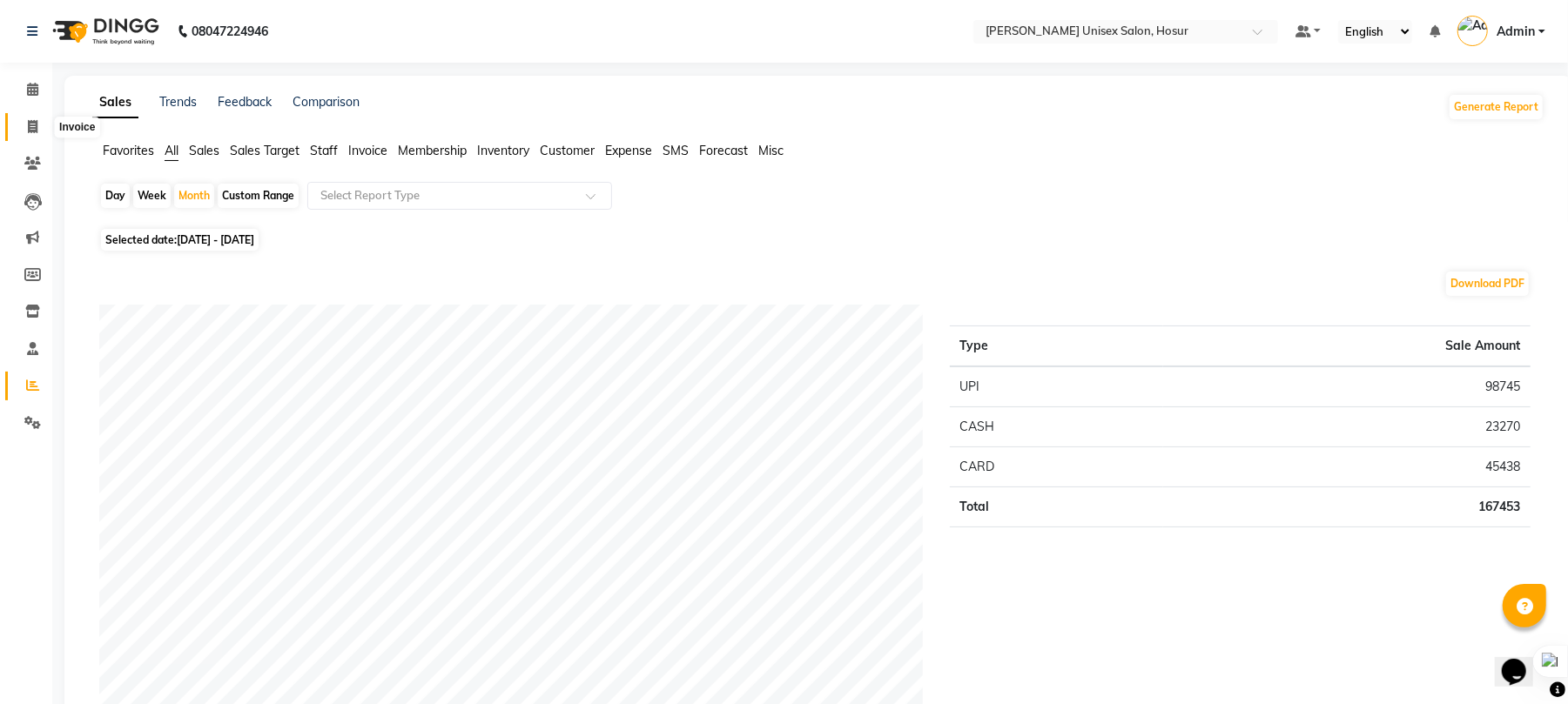
click at [36, 123] on icon at bounding box center [32, 126] width 9 height 13
select select "service"
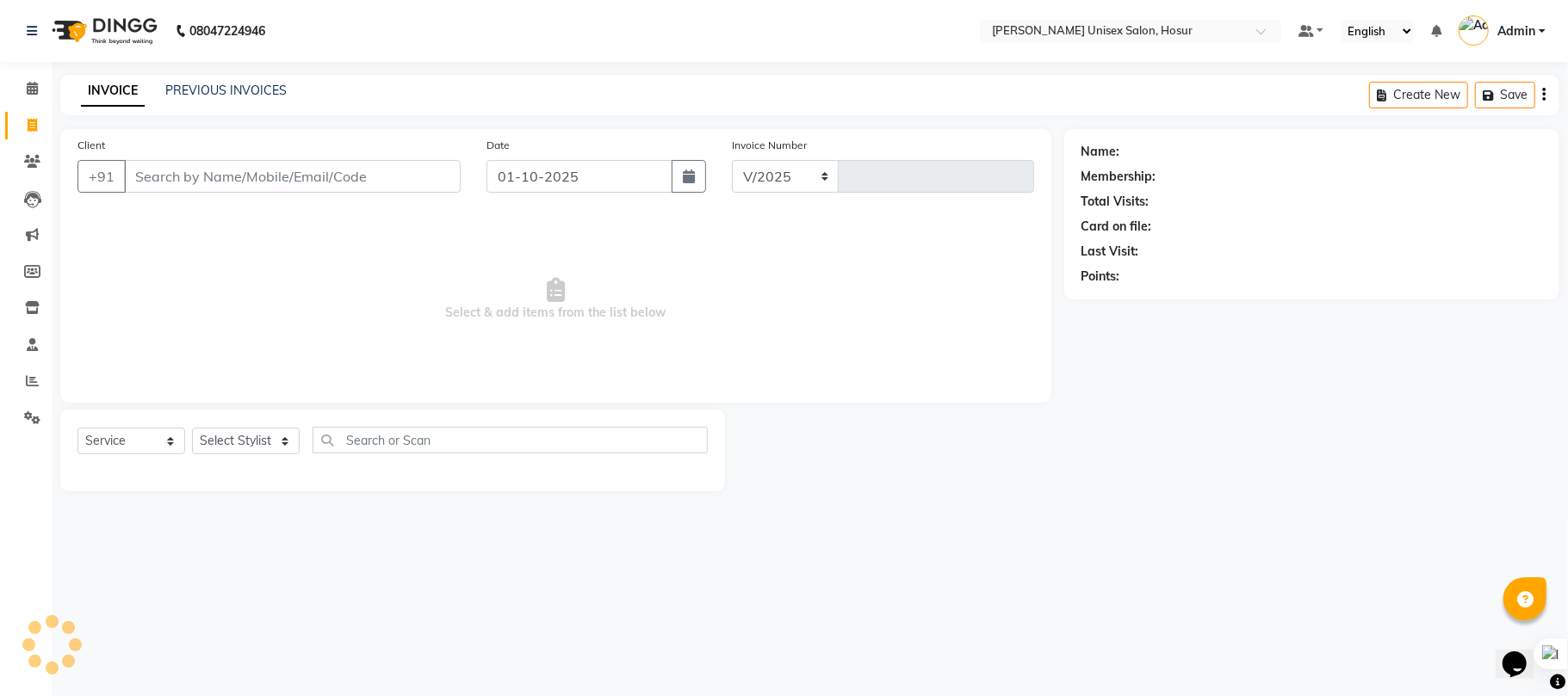
select select "6189"
type input "1507"
click at [181, 90] on link "PREVIOUS INVOICES" at bounding box center [226, 89] width 121 height 15
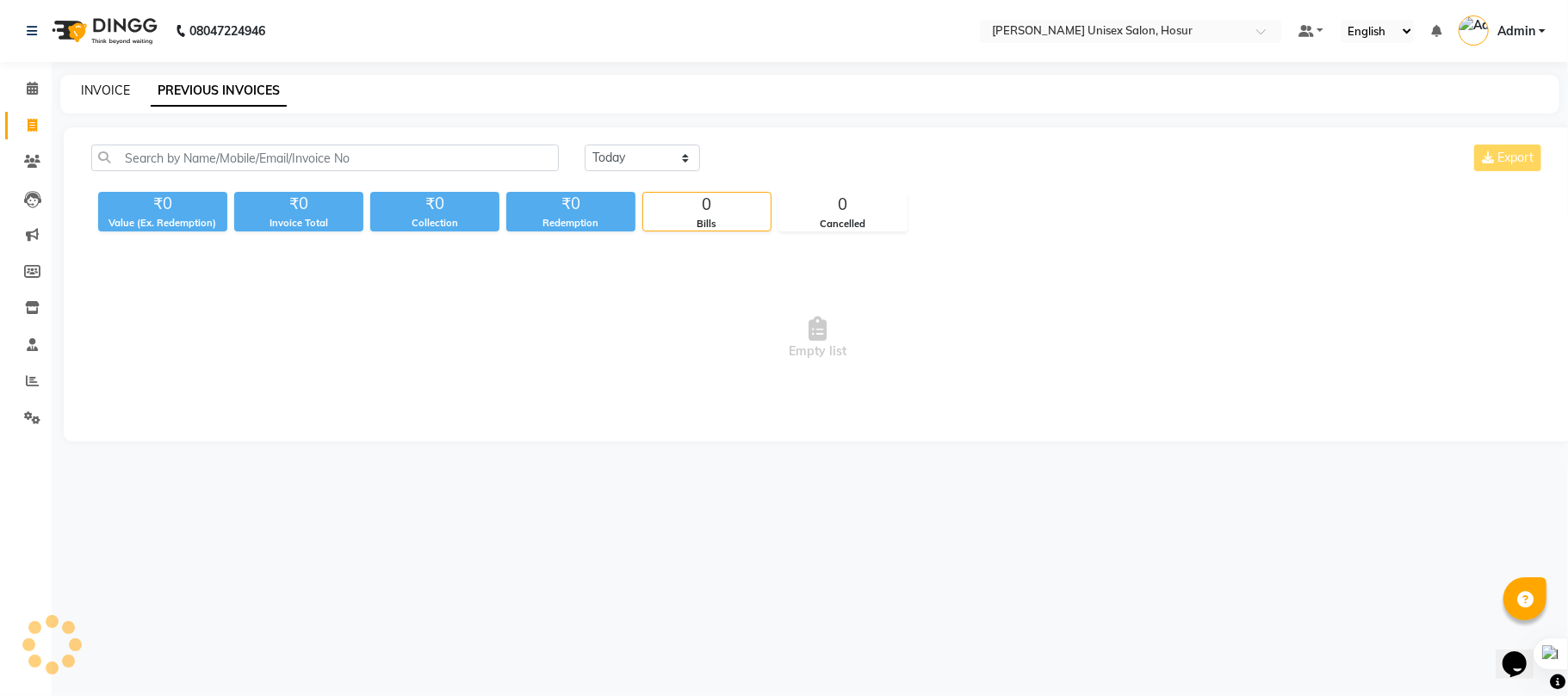
click at [104, 83] on link "INVOICE" at bounding box center [106, 89] width 49 height 15
select select "service"
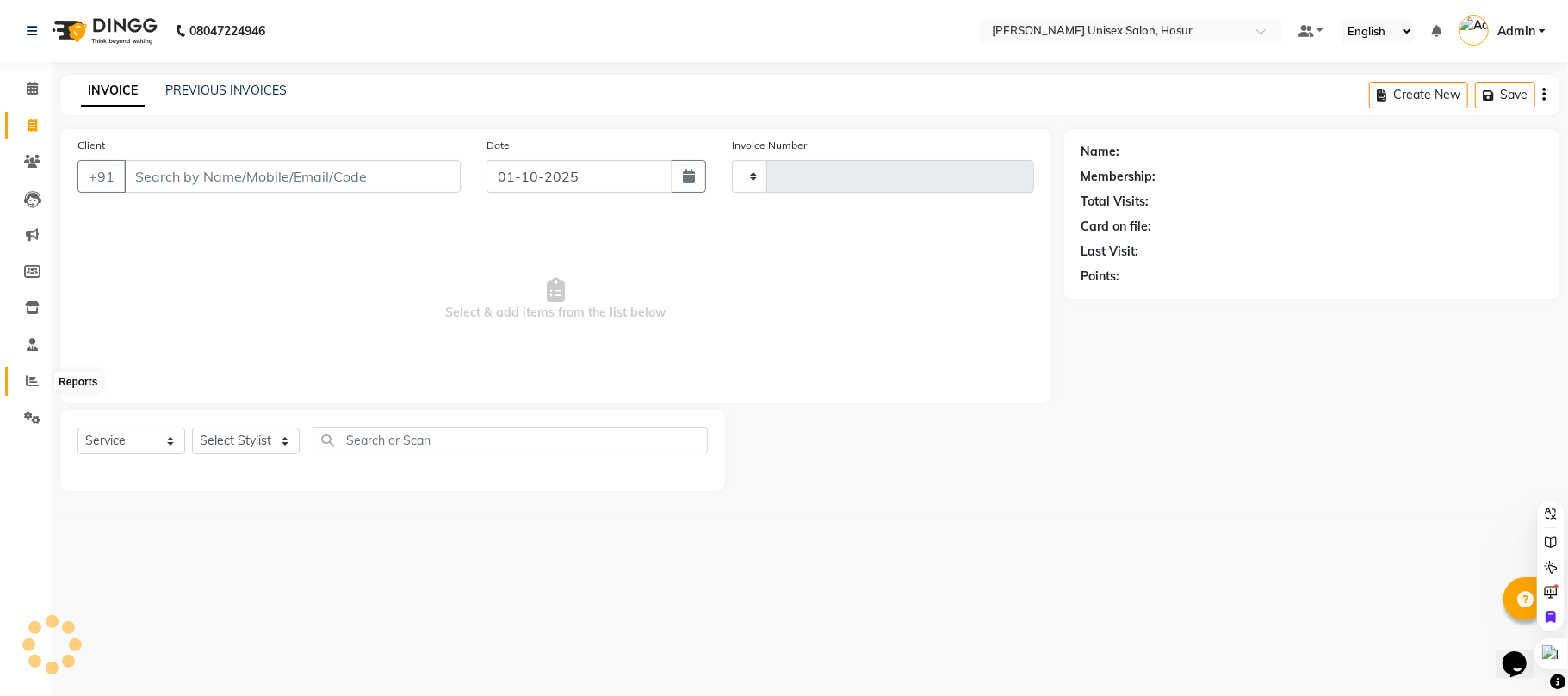
click at [31, 386] on icon at bounding box center [33, 381] width 13 height 13
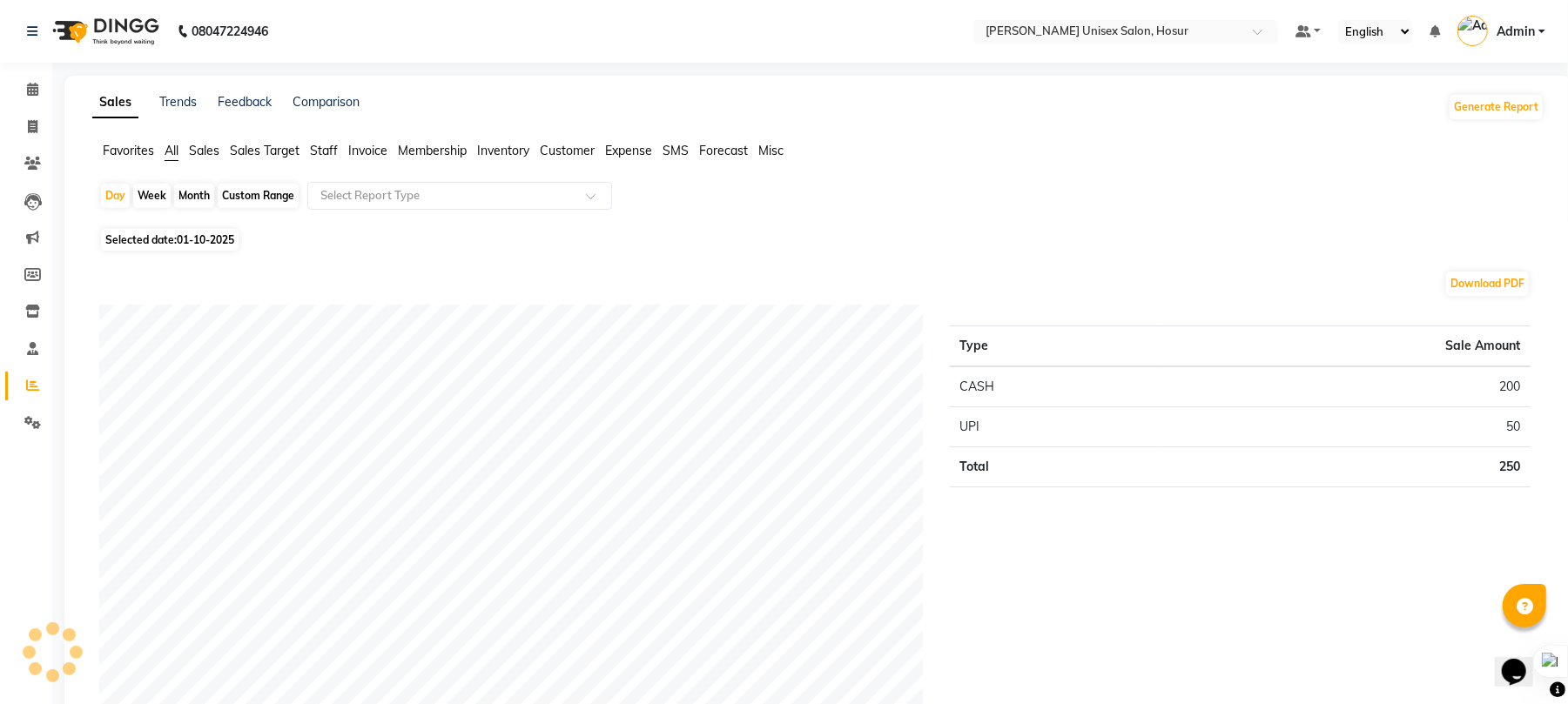
click at [930, 143] on ul "Favorites All Sales Sales Target Staff Invoice Membership Inventory Customer Ex…" at bounding box center [818, 151] width 1452 height 19
click at [193, 195] on div "Month" at bounding box center [194, 196] width 40 height 25
select select "10"
select select "2025"
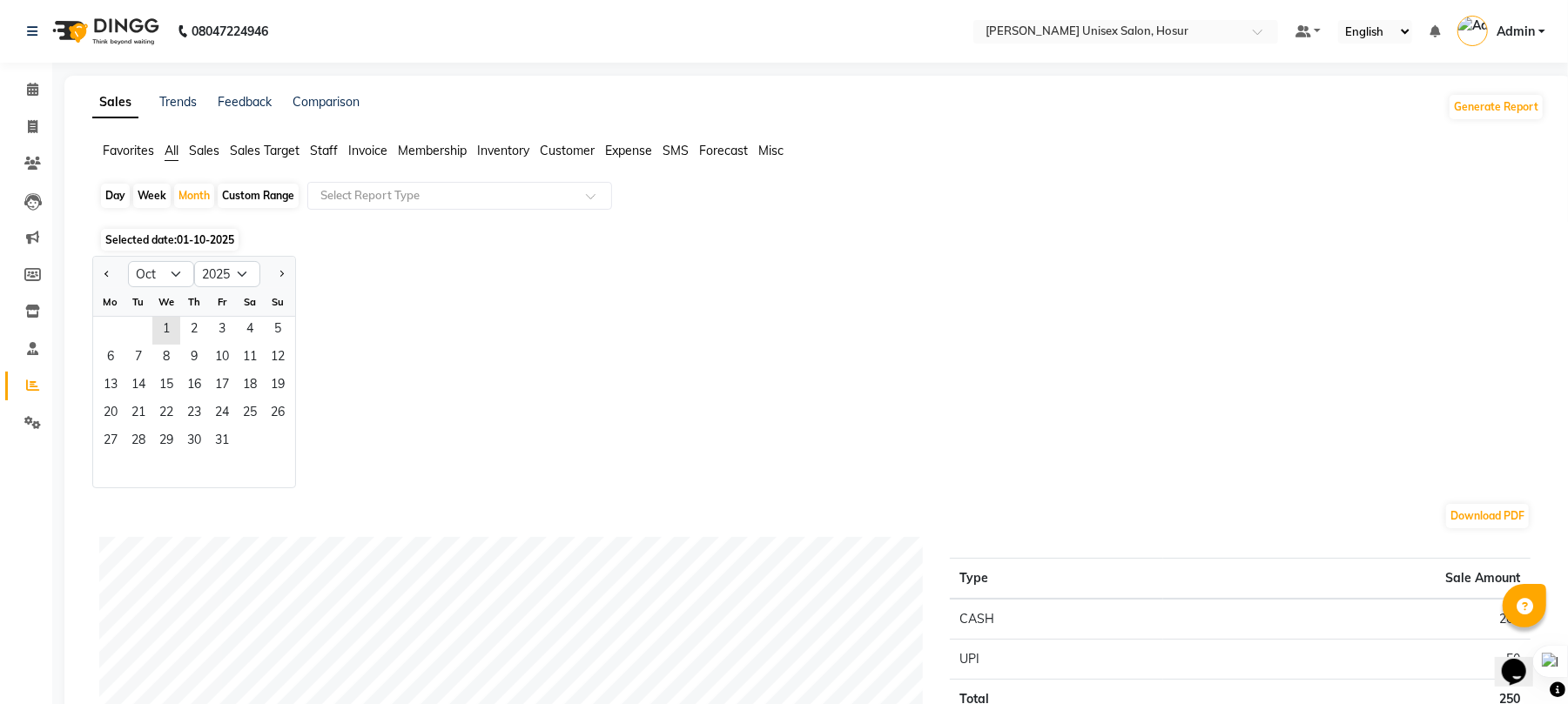
click at [503, 268] on div "Jan Feb Mar Apr May Jun Jul Aug Sep Oct Nov Dec 2015 2016 2017 2018 2019 2020 2…" at bounding box center [818, 372] width 1452 height 232
click at [32, 388] on icon at bounding box center [33, 385] width 13 height 13
click at [203, 147] on span "Sales" at bounding box center [204, 150] width 30 height 16
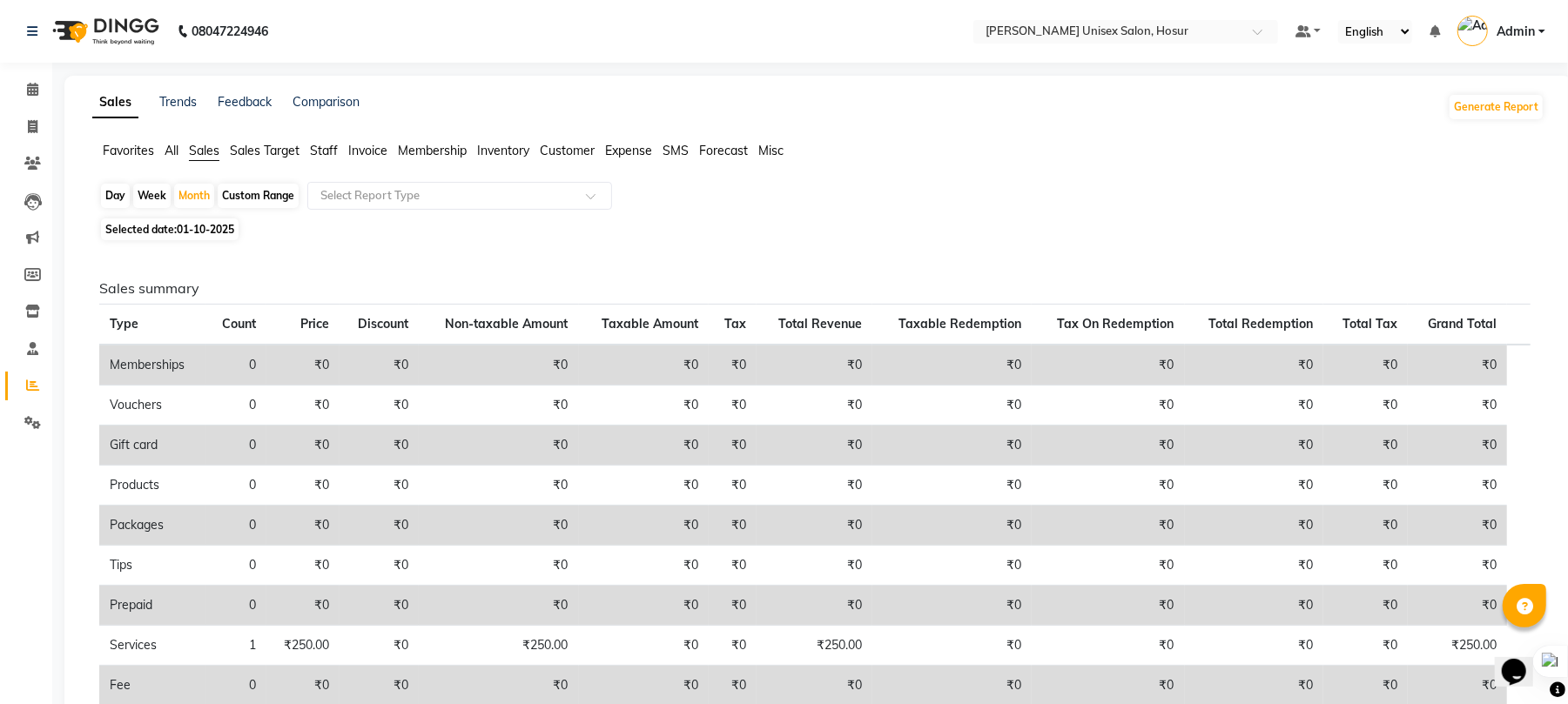
click at [174, 146] on span "All" at bounding box center [171, 150] width 14 height 16
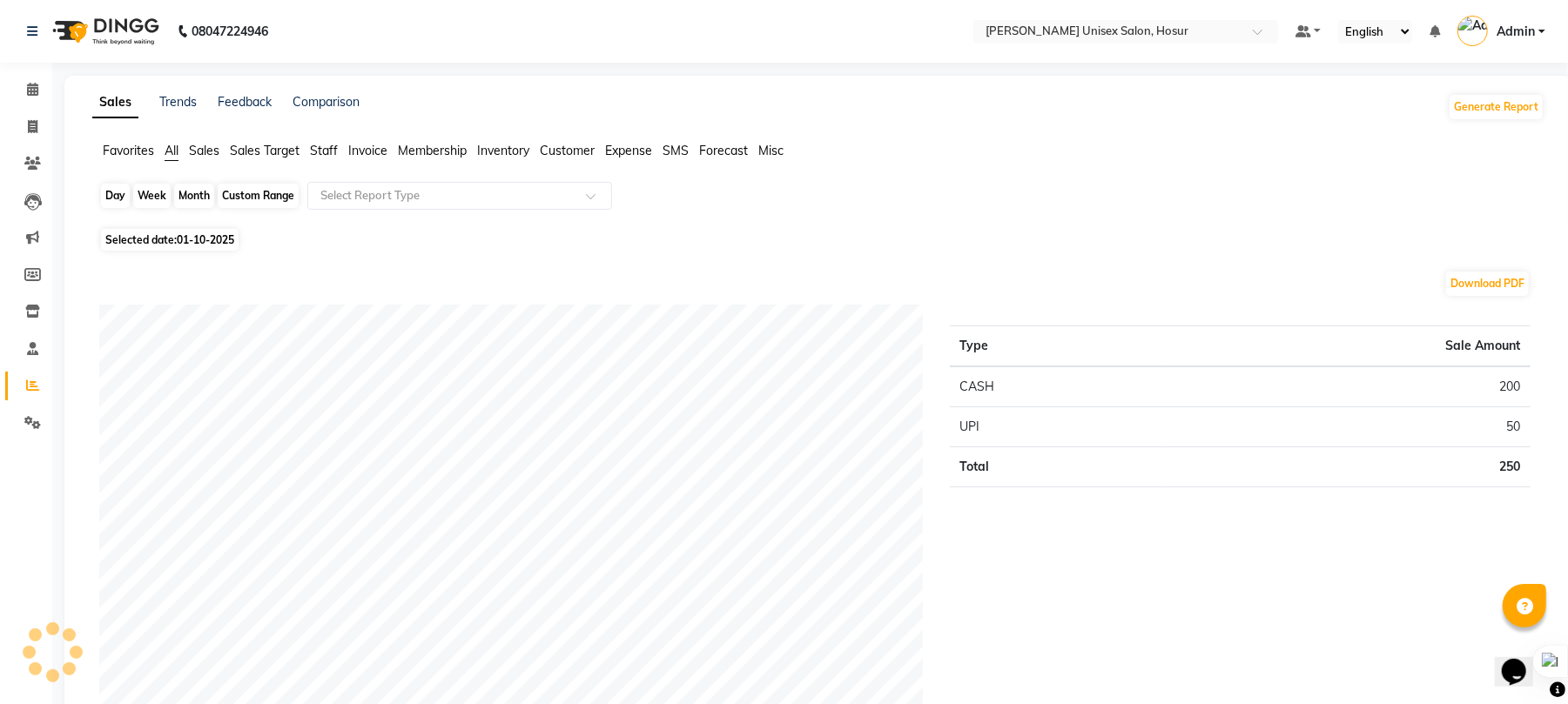
click at [196, 193] on div "Month" at bounding box center [194, 196] width 40 height 25
select select "10"
select select "2025"
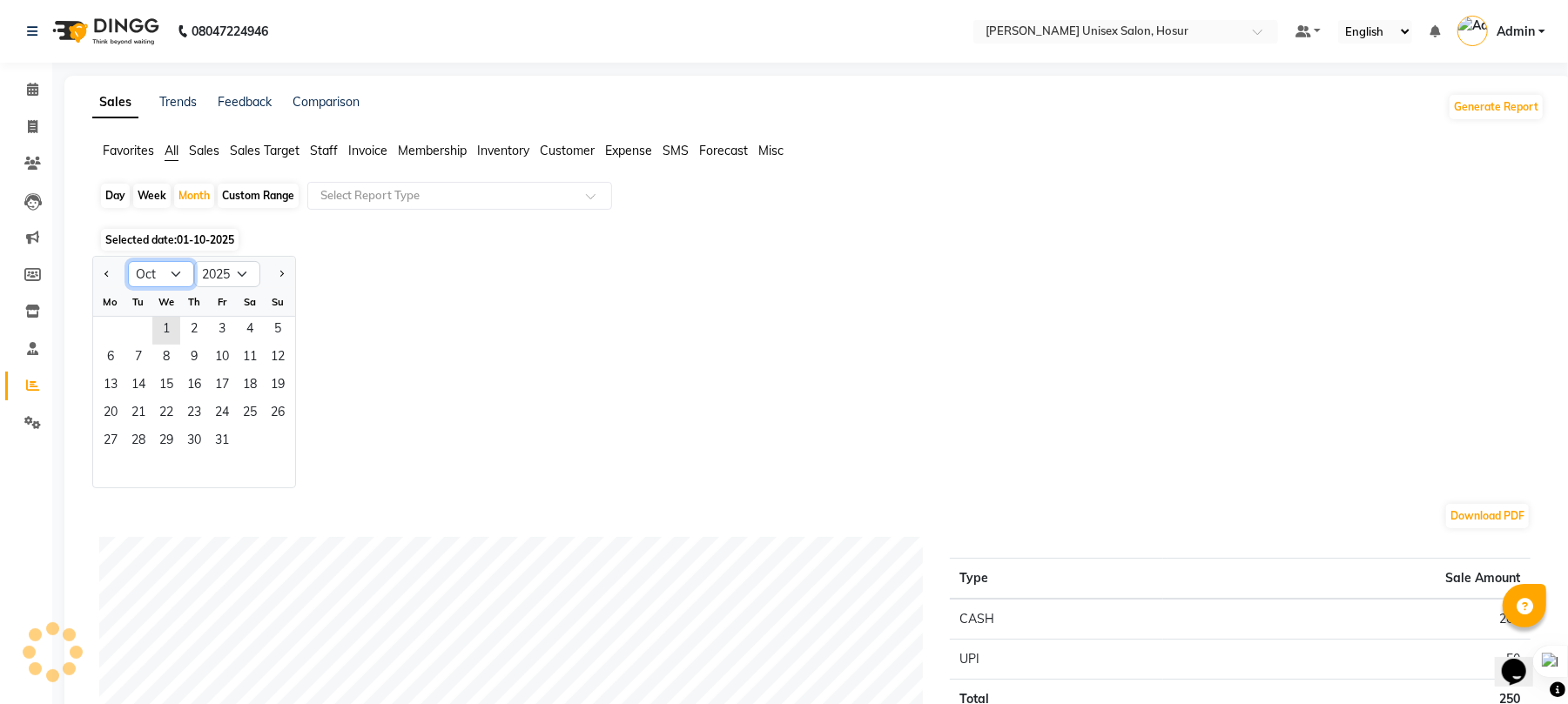
click at [158, 276] on select "Jan Feb Mar Apr May Jun Jul Aug Sep Oct Nov Dec" at bounding box center [161, 274] width 66 height 27
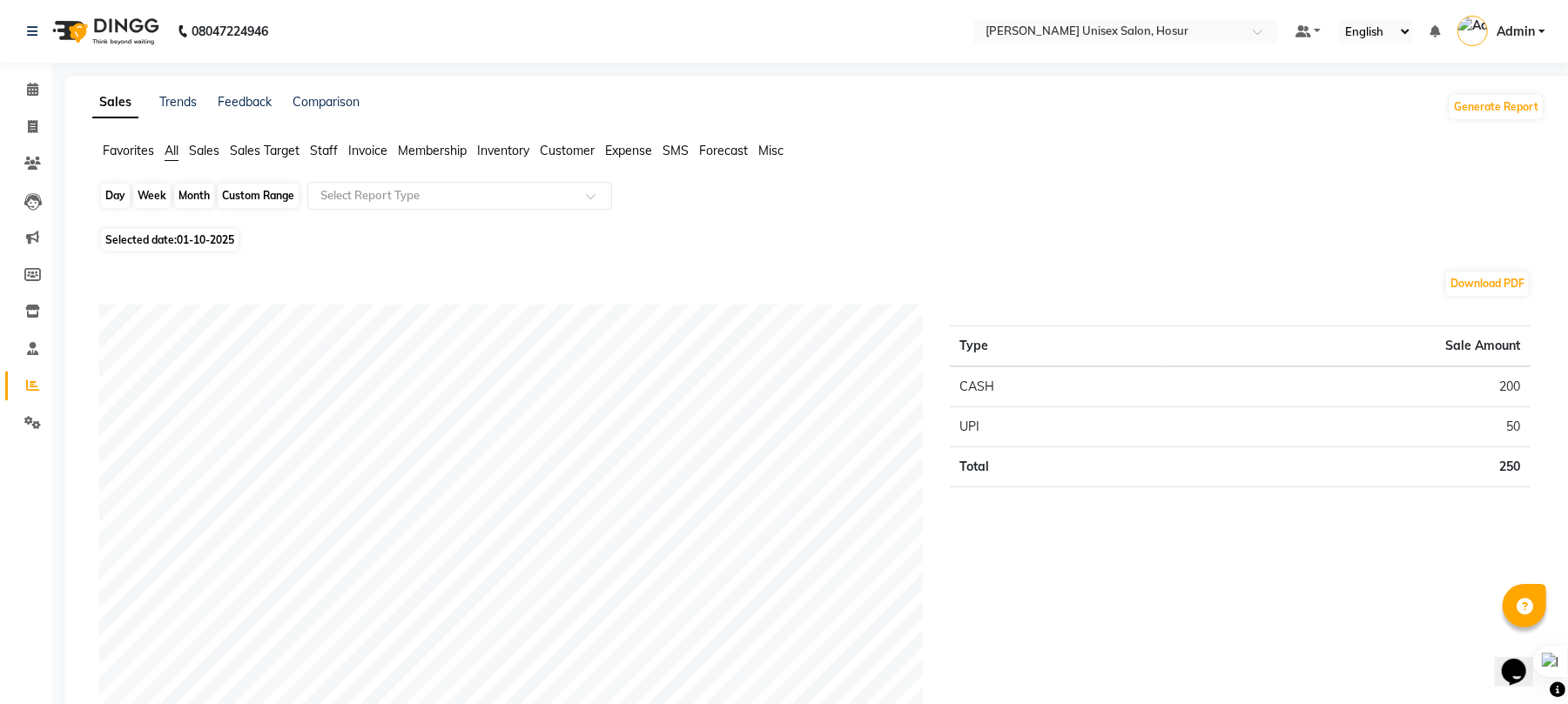
click at [195, 192] on div "Month" at bounding box center [194, 196] width 40 height 25
select select "10"
select select "2025"
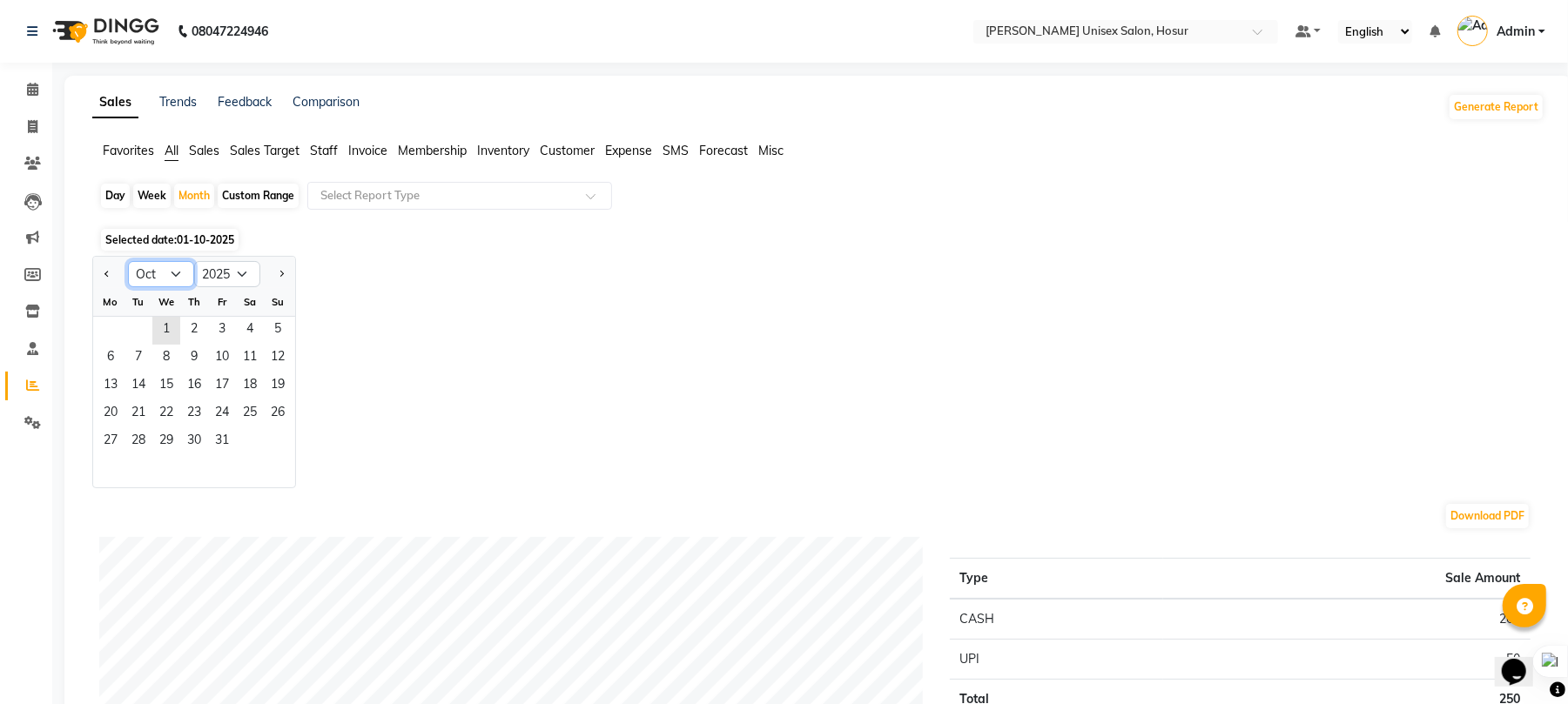
click at [181, 272] on select "Jan Feb Mar Apr May Jun Jul Aug Sep Oct Nov Dec" at bounding box center [161, 274] width 66 height 27
select select "9"
click at [128, 261] on select "Jan Feb Mar Apr May Jun Jul Aug Sep Oct Nov Dec" at bounding box center [161, 274] width 66 height 27
click at [109, 332] on span "1" at bounding box center [111, 331] width 27 height 27
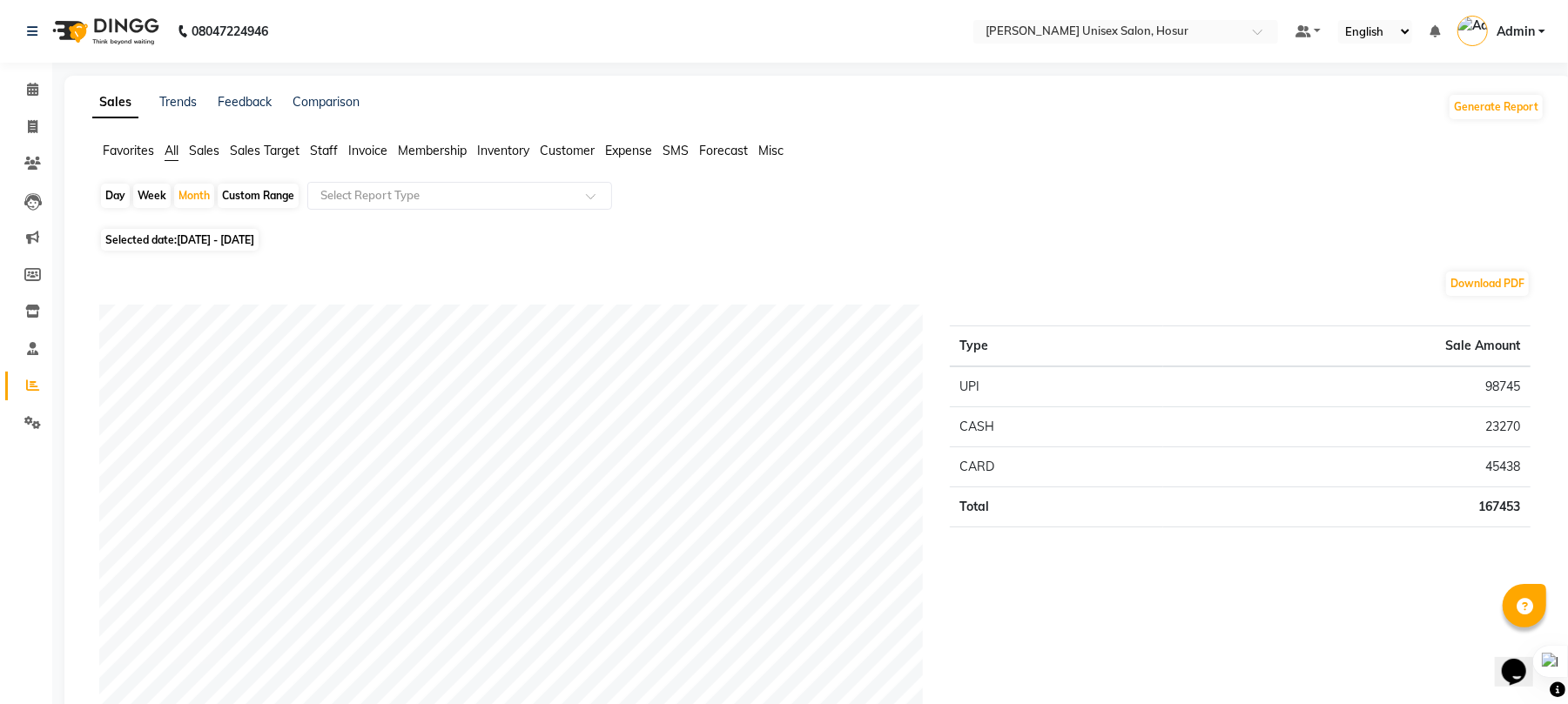
click at [321, 155] on span "Staff" at bounding box center [324, 150] width 27 height 16
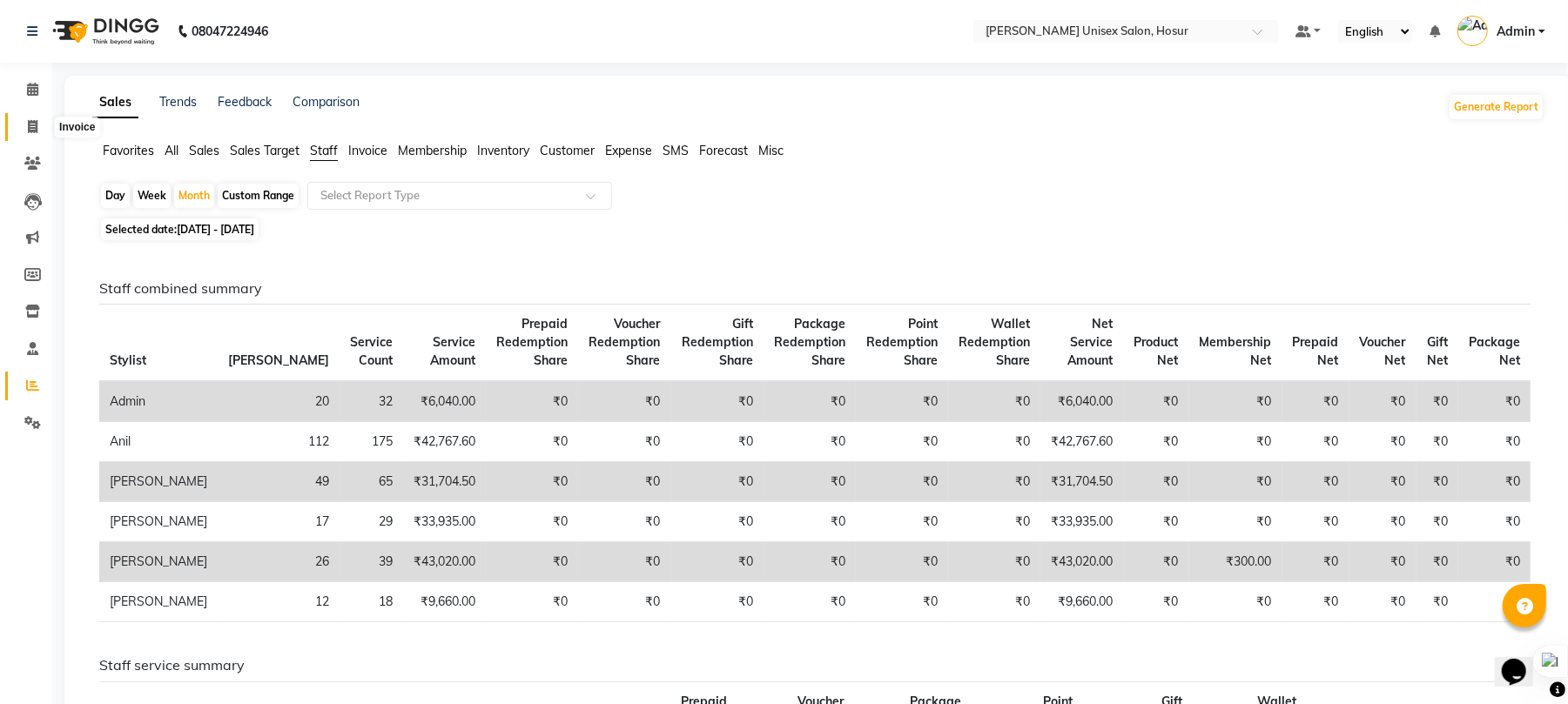
click at [36, 126] on icon at bounding box center [32, 126] width 9 height 13
select select "service"
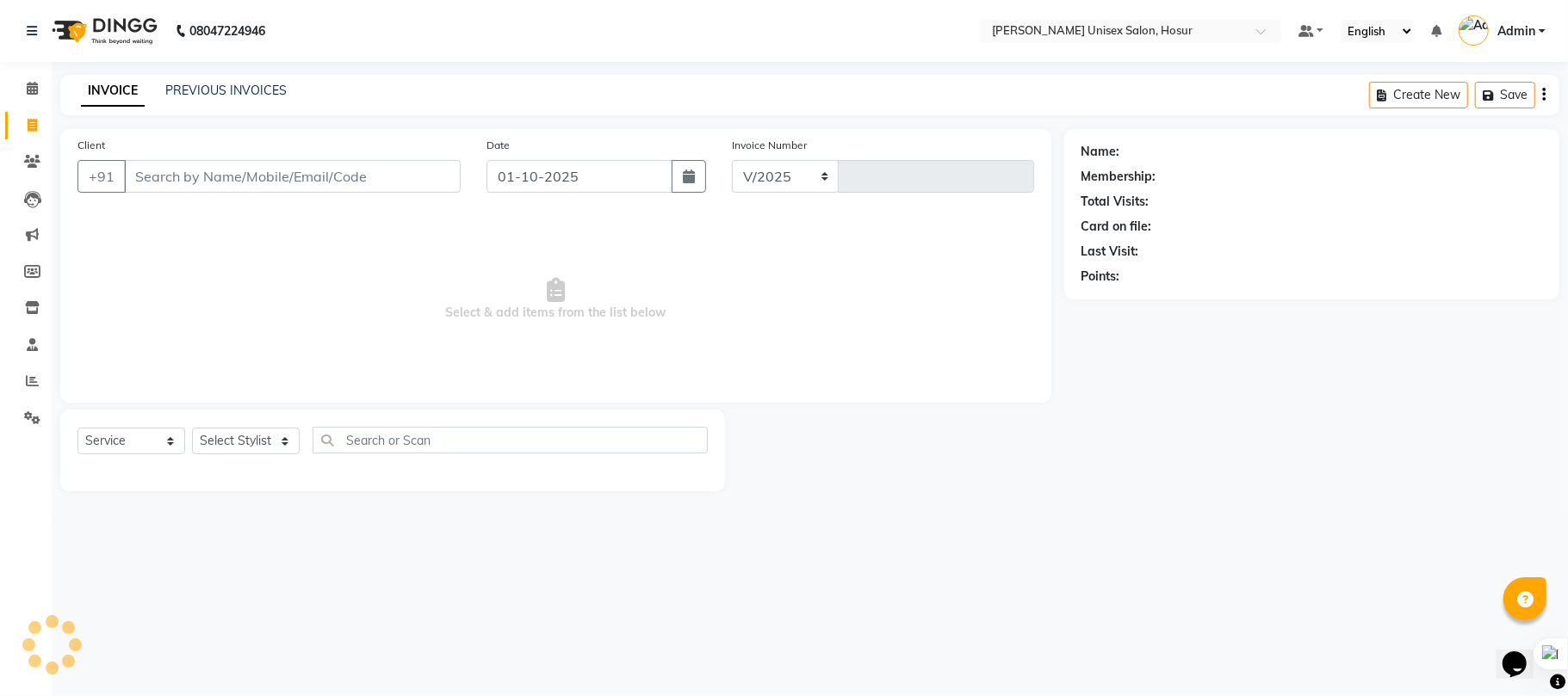
select select "6189"
type input "1507"
click at [255, 446] on select "Select Stylist Admin ANAND Anil MADHAN Manager Naziya starwala pavithra Roshini…" at bounding box center [248, 441] width 112 height 27
select select "45674"
click at [192, 428] on select "Select Stylist Admin ANAND Anil MADHAN Manager Naziya starwala pavithra Roshini…" at bounding box center [248, 441] width 112 height 27
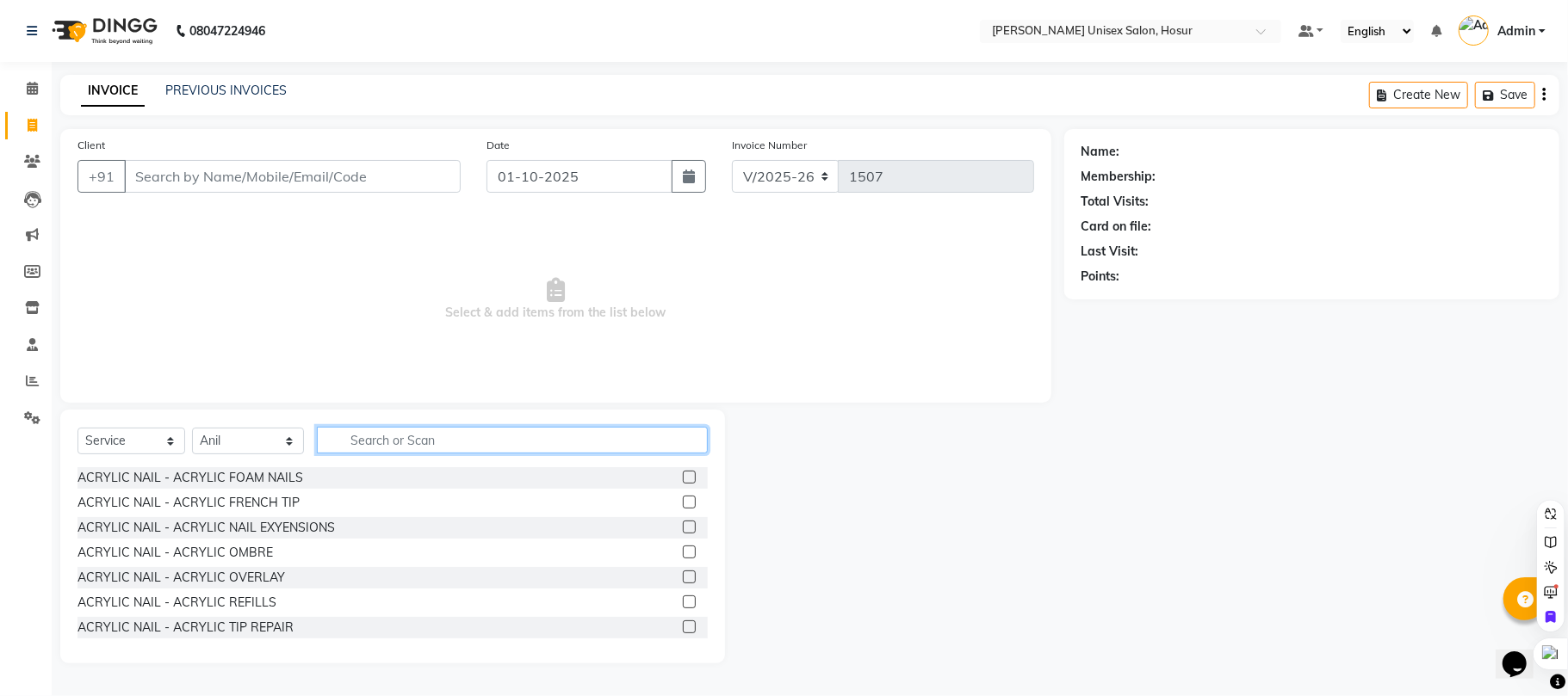
click at [389, 438] on input "text" at bounding box center [512, 440] width 391 height 27
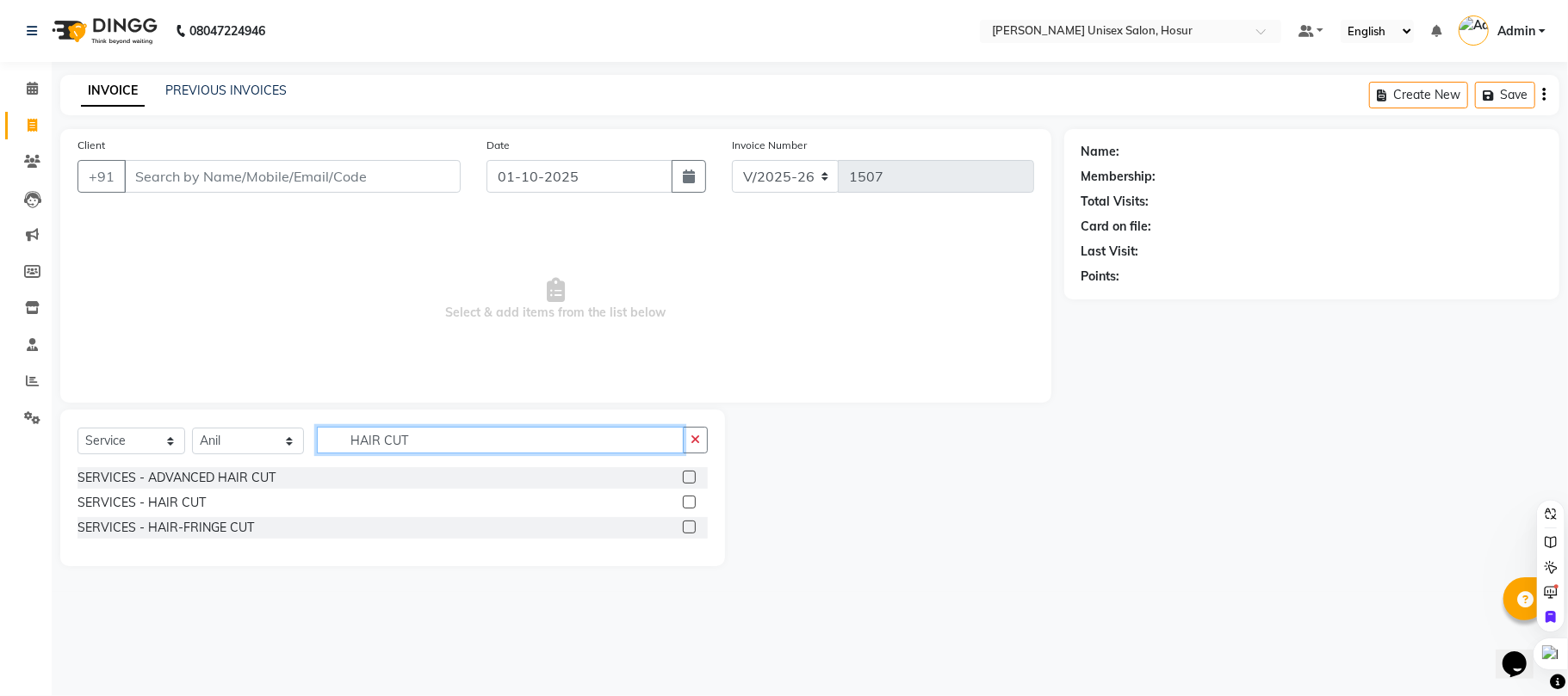
type input "HAIR CUT"
click at [311, 497] on div "SERVICES - HAIR CUT" at bounding box center [392, 503] width 630 height 22
click at [298, 497] on div "SERVICES - HAIR CUT" at bounding box center [392, 503] width 630 height 22
click at [694, 504] on label at bounding box center [689, 502] width 13 height 13
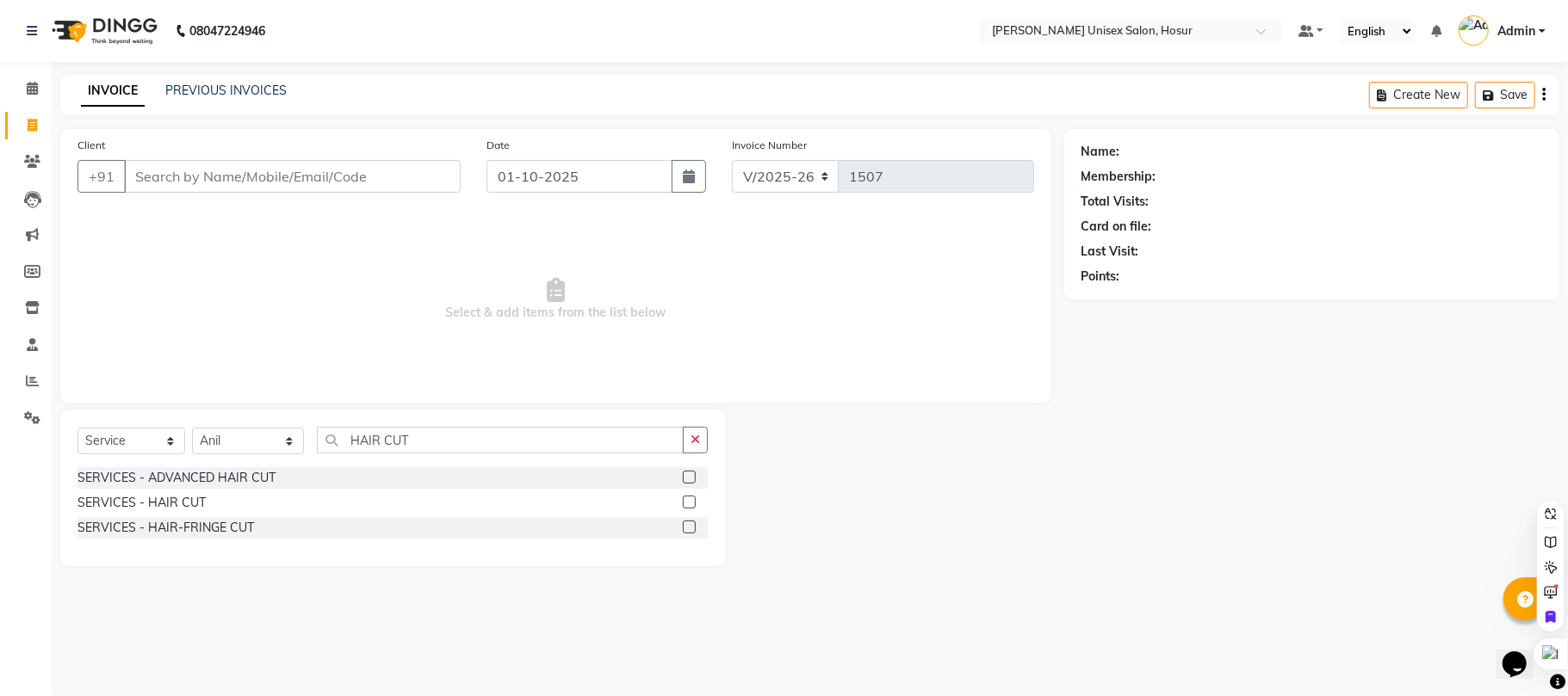
click at [694, 504] on input "checkbox" at bounding box center [688, 503] width 11 height 11
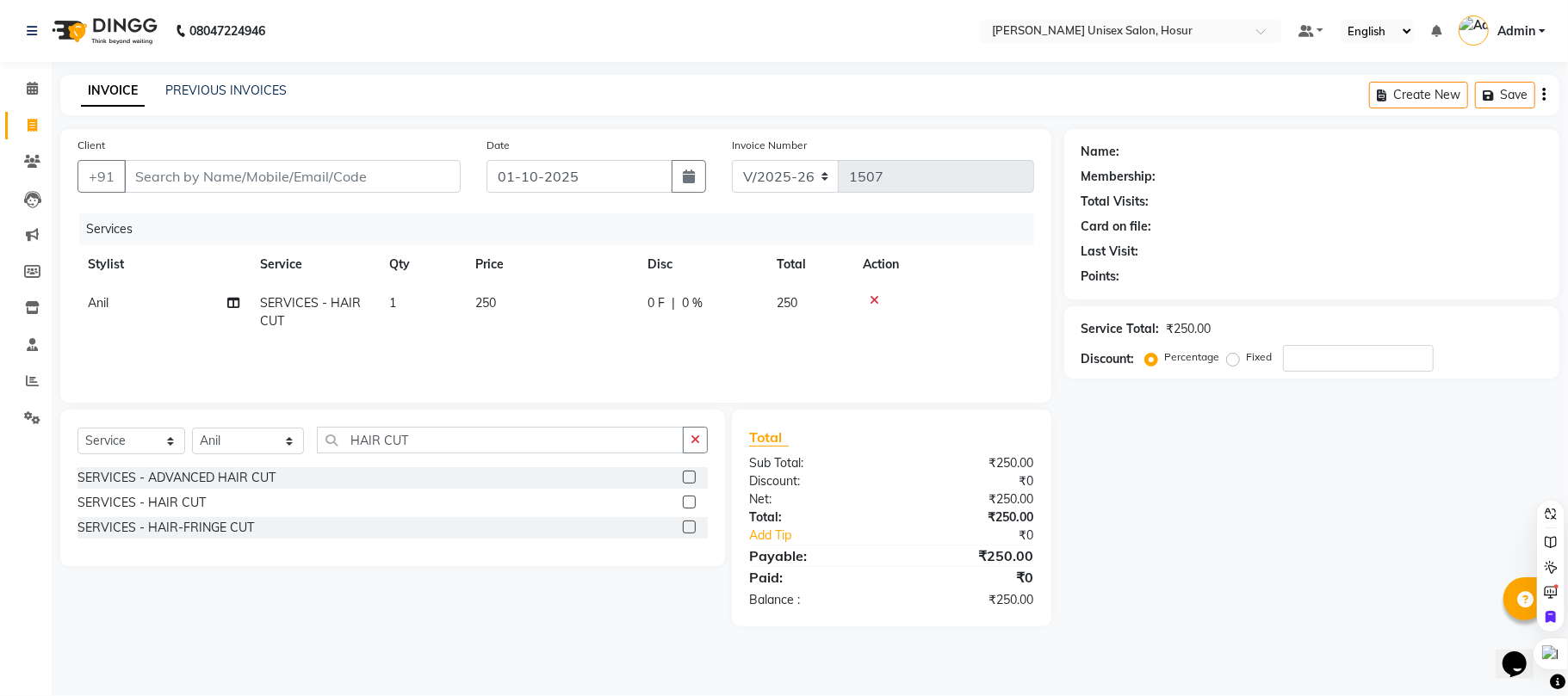
click at [687, 504] on label at bounding box center [689, 502] width 13 height 13
click at [687, 504] on input "checkbox" at bounding box center [688, 503] width 11 height 11
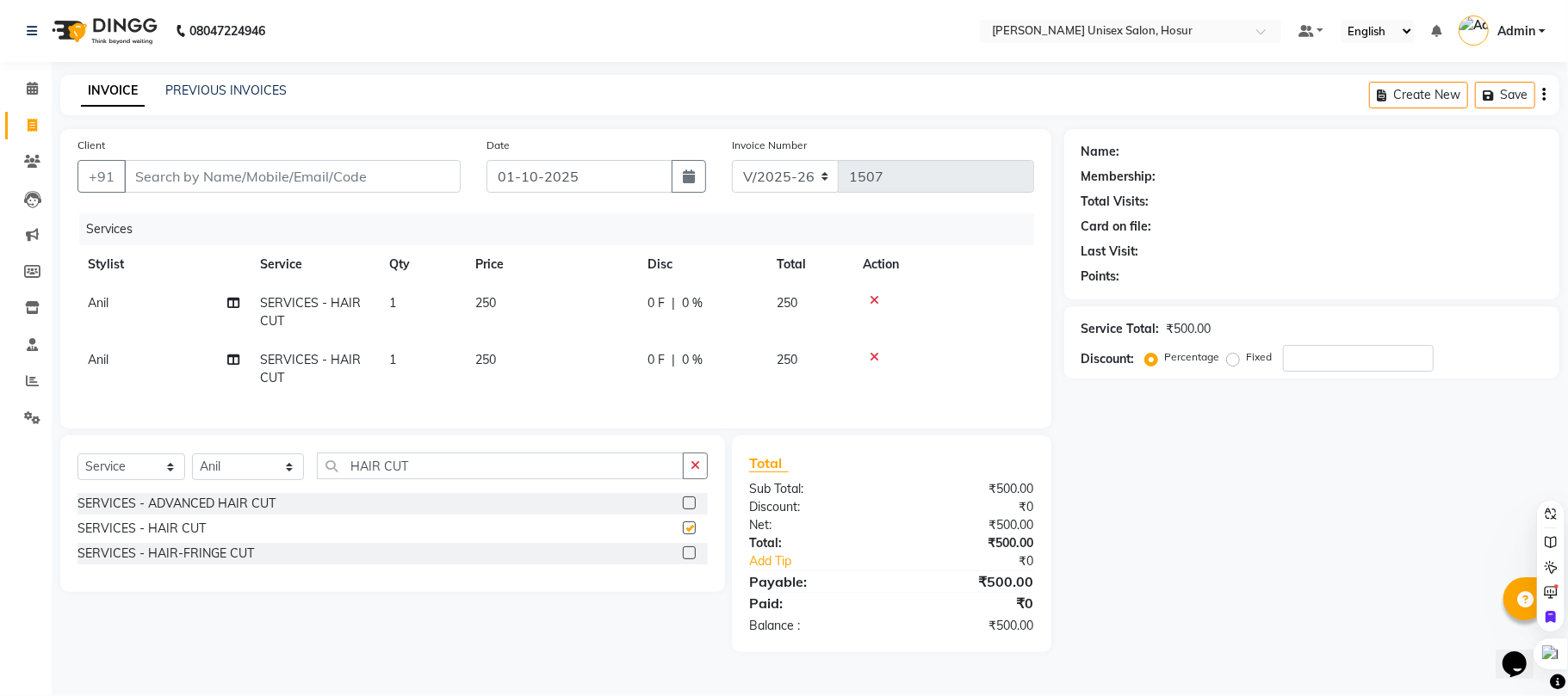
checkbox input "false"
click at [873, 352] on icon at bounding box center [874, 357] width 9 height 12
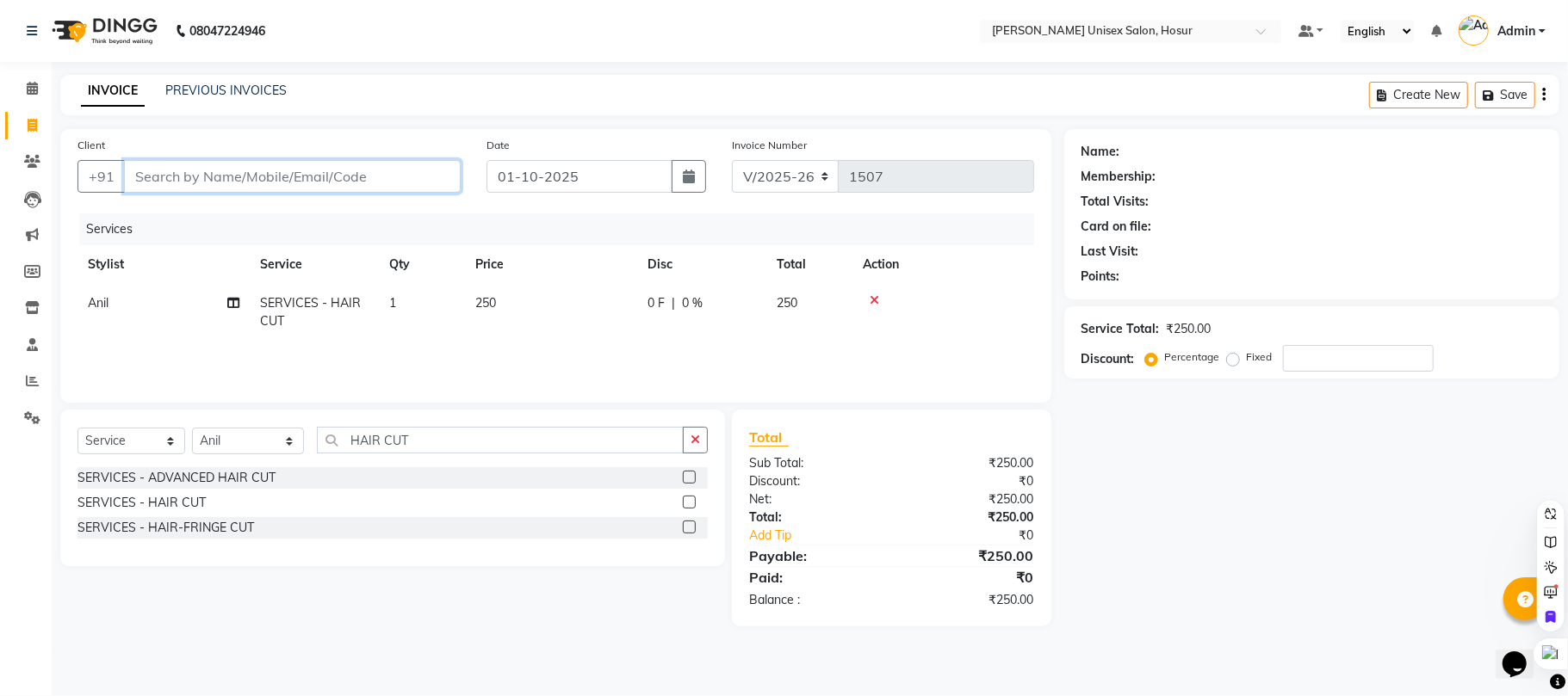
click at [386, 177] on input "Client" at bounding box center [292, 176] width 336 height 33
type input "9"
type input "0"
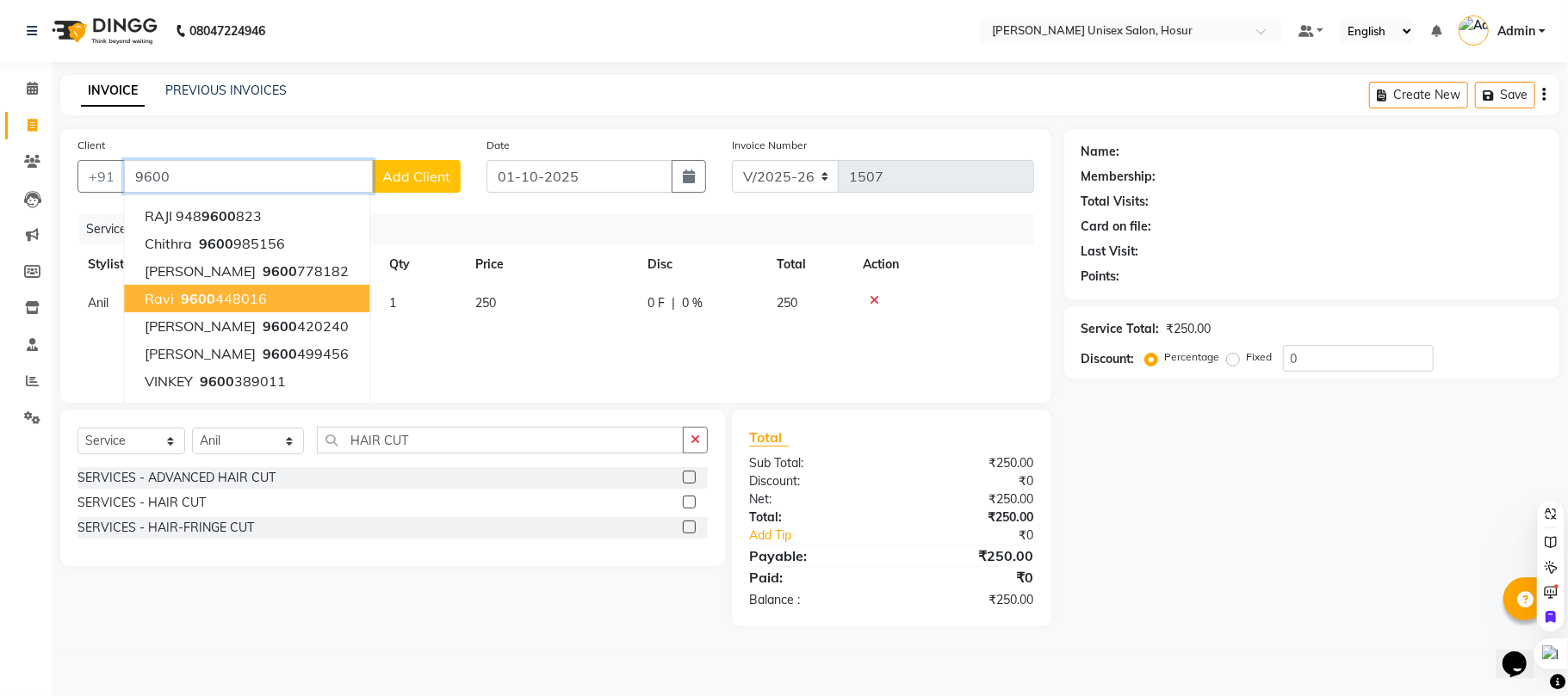
click at [248, 297] on ngb-highlight "9600 448016" at bounding box center [222, 298] width 90 height 17
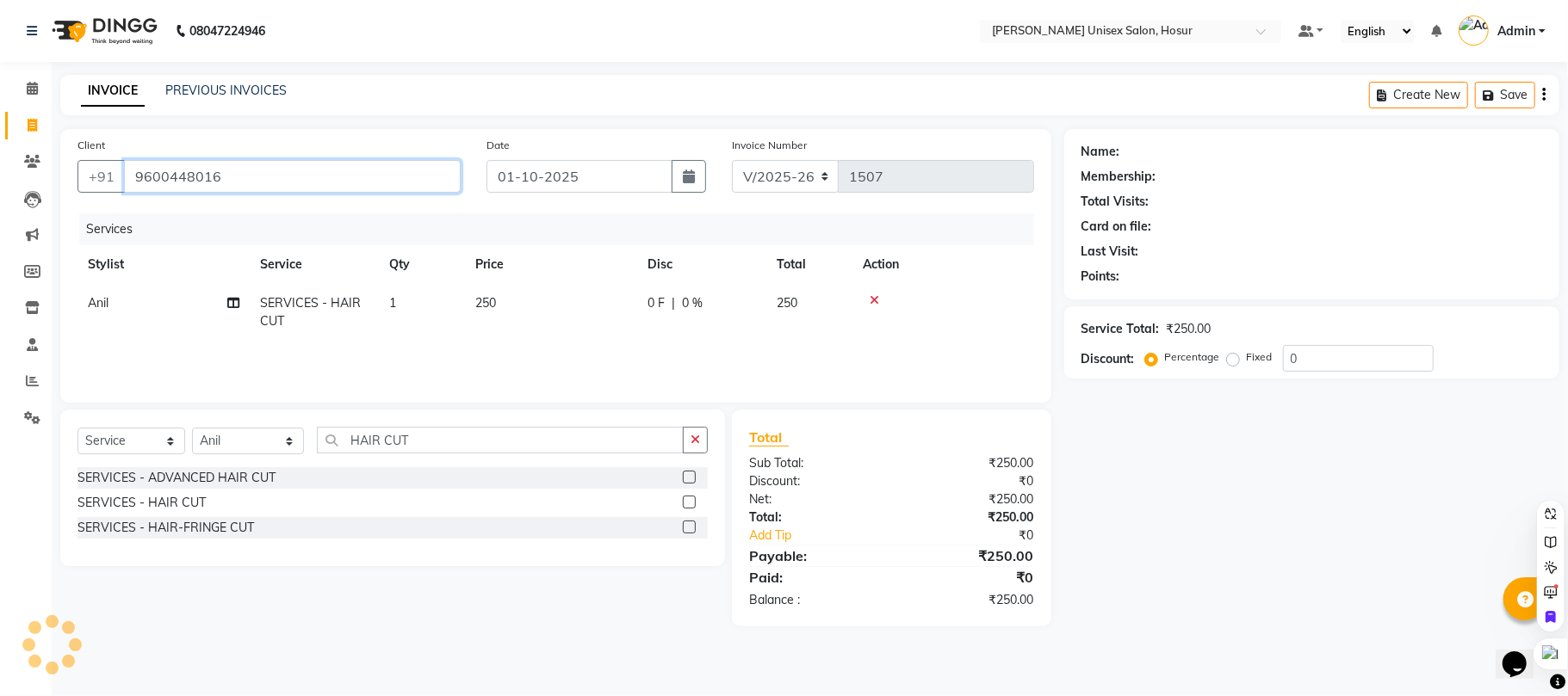
type input "9600448016"
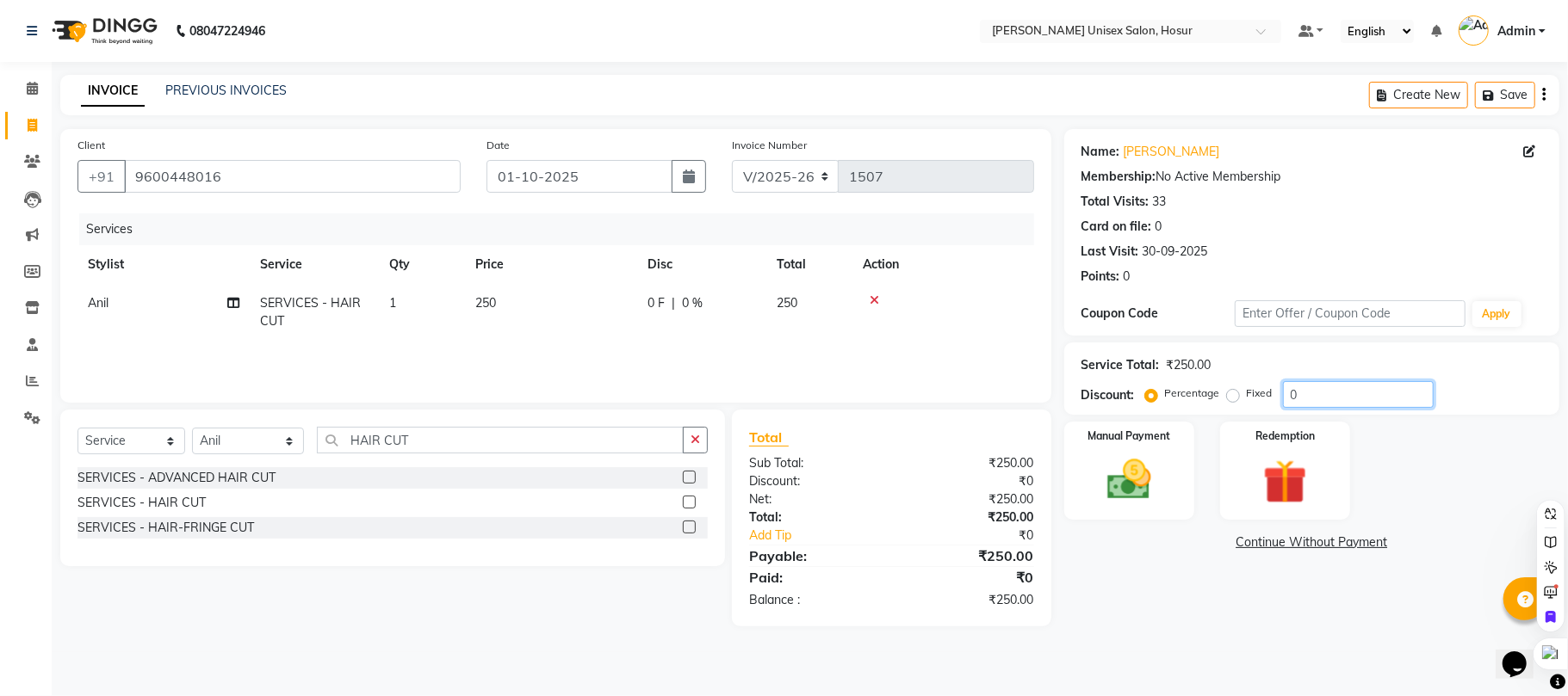
click at [1350, 403] on input "0" at bounding box center [1358, 395] width 151 height 27
type input "15"
click at [1106, 541] on div "Name: Ravi Membership: No Active Membership Total Visits: 33 Card on file: 0 La…" at bounding box center [1318, 387] width 508 height 515
click at [1119, 443] on label "Manual Payment" at bounding box center [1129, 435] width 86 height 16
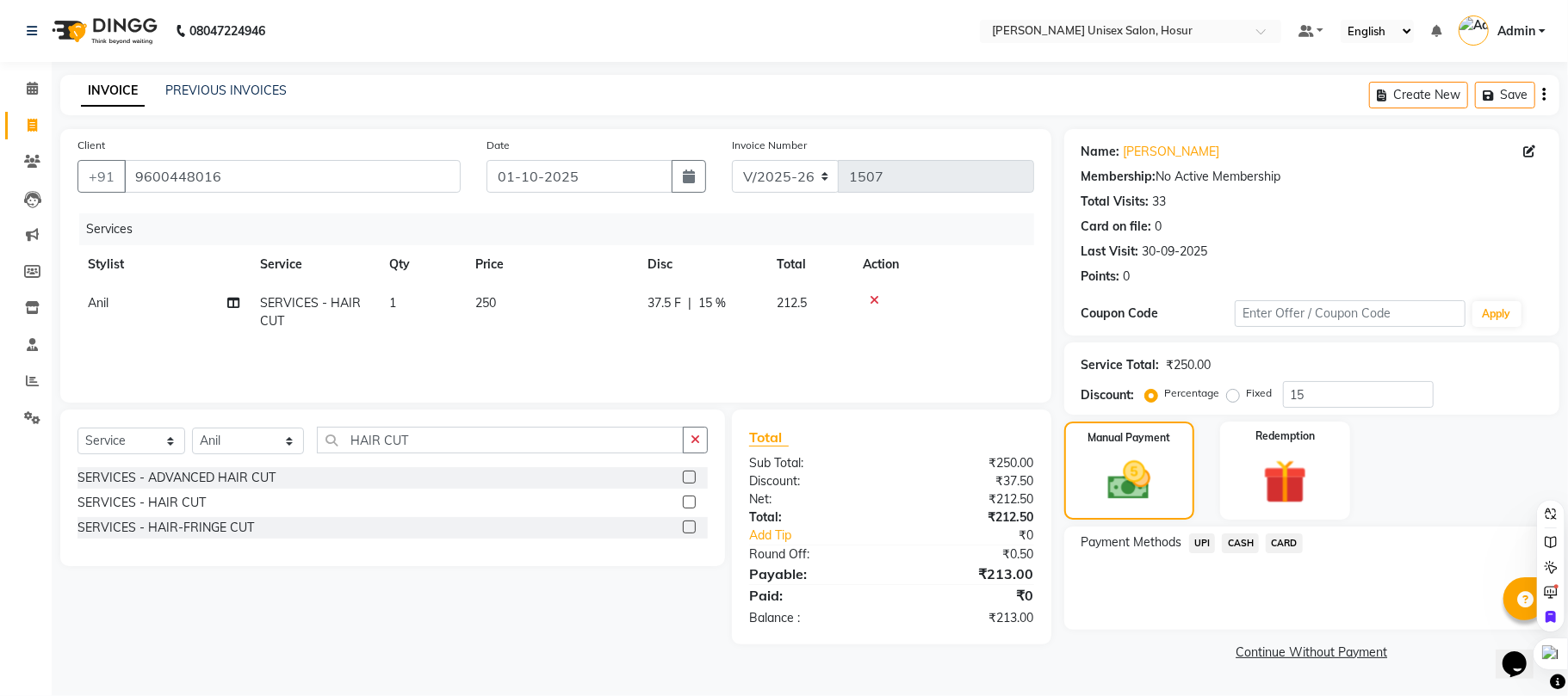
click at [1202, 533] on span "UPI" at bounding box center [1203, 543] width 27 height 20
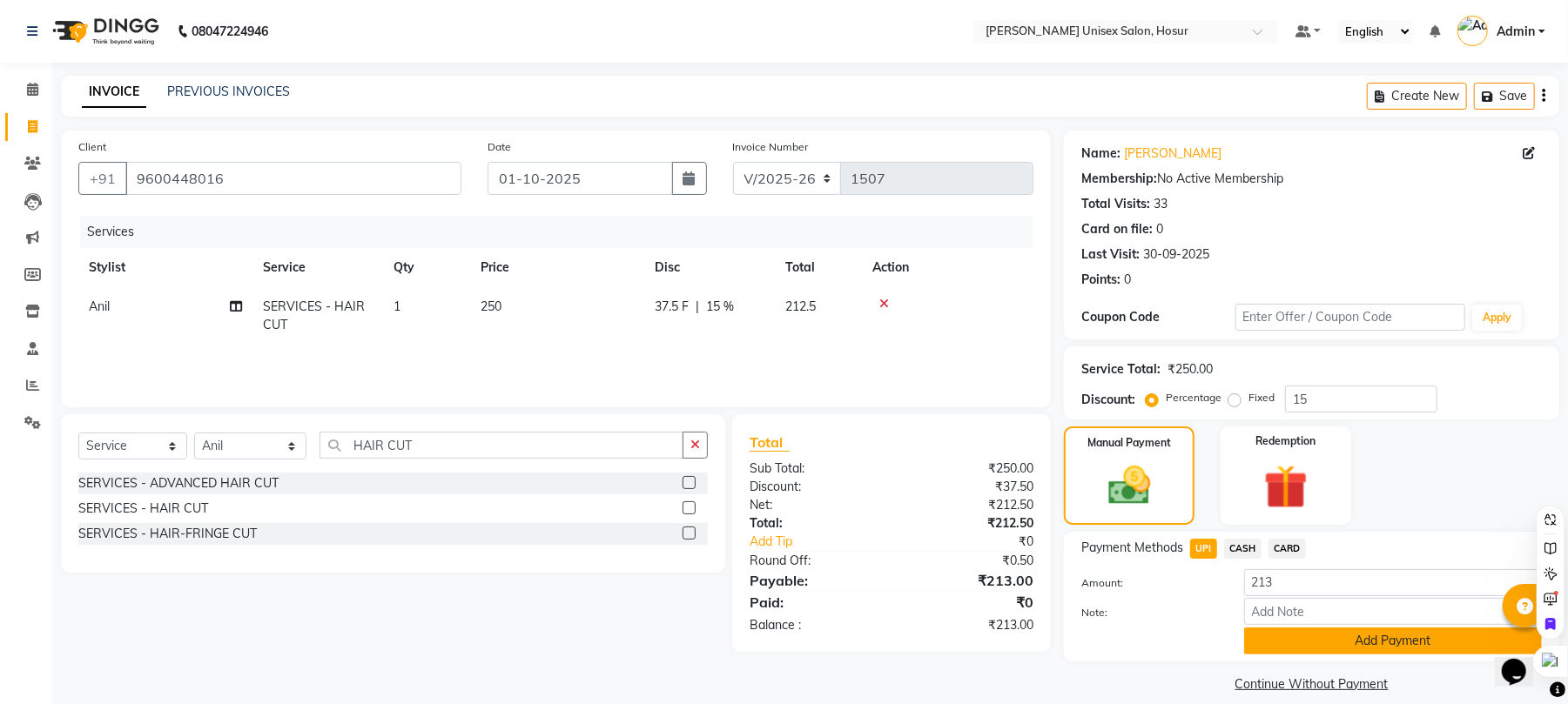
click at [1376, 645] on button "Add Payment" at bounding box center [1393, 642] width 298 height 27
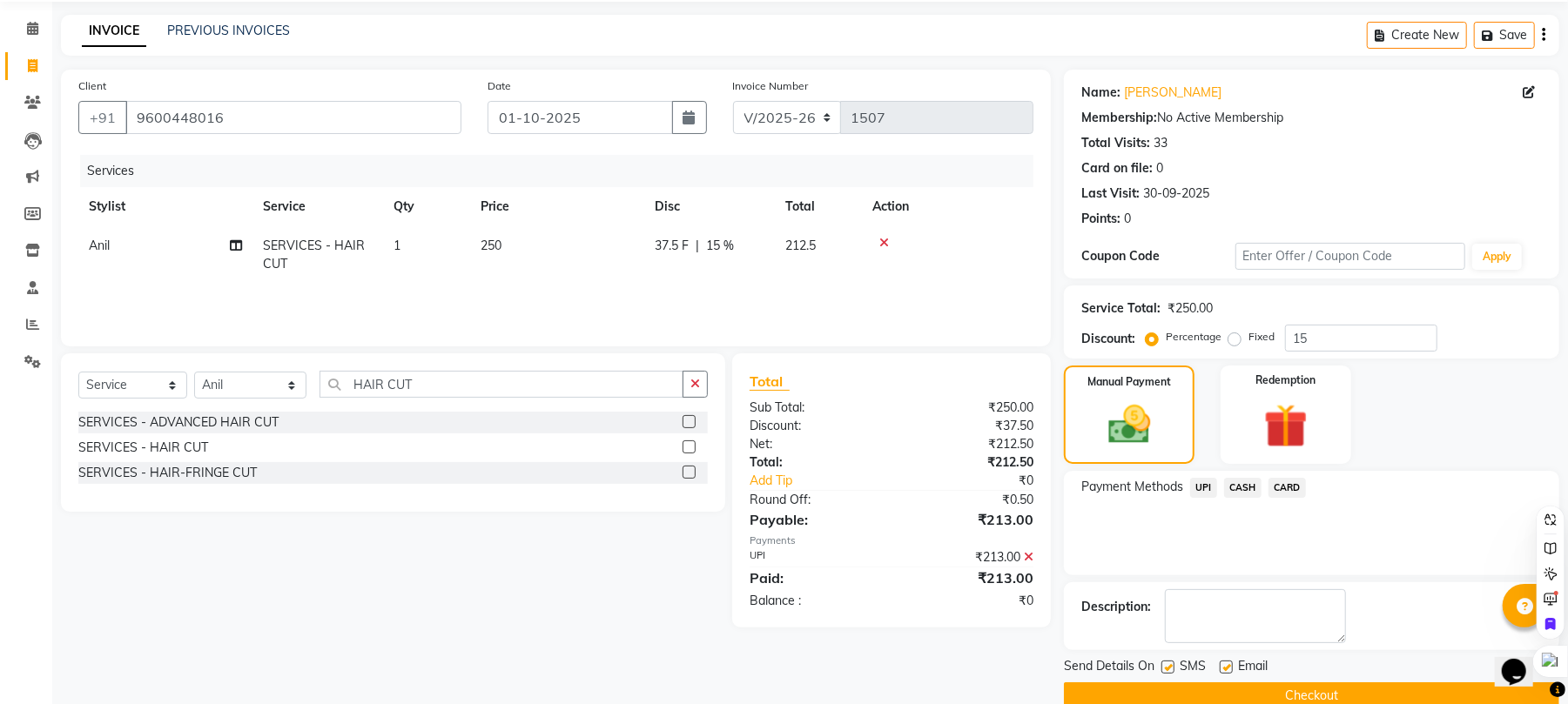
scroll to position [94, 0]
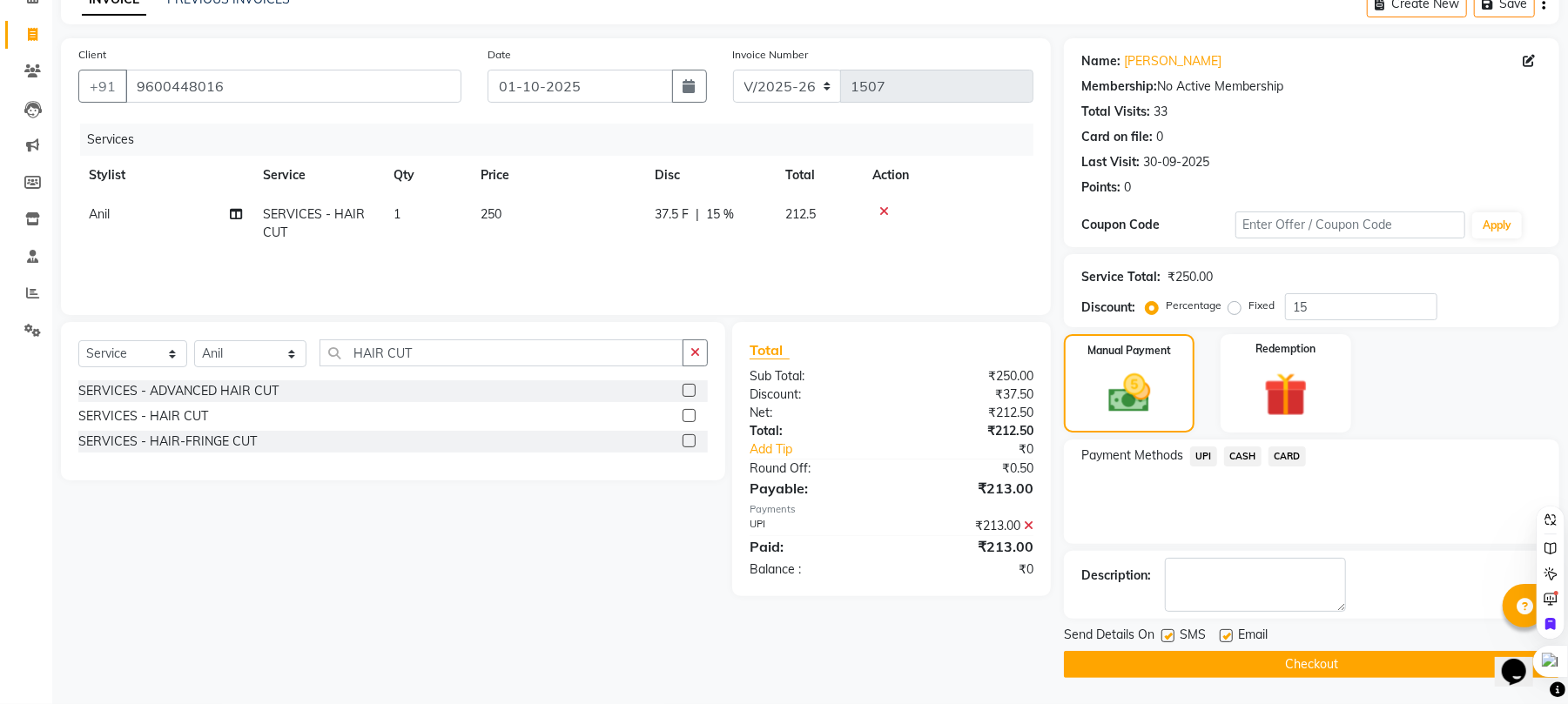
click at [1360, 665] on button "Checkout" at bounding box center [1312, 665] width 496 height 27
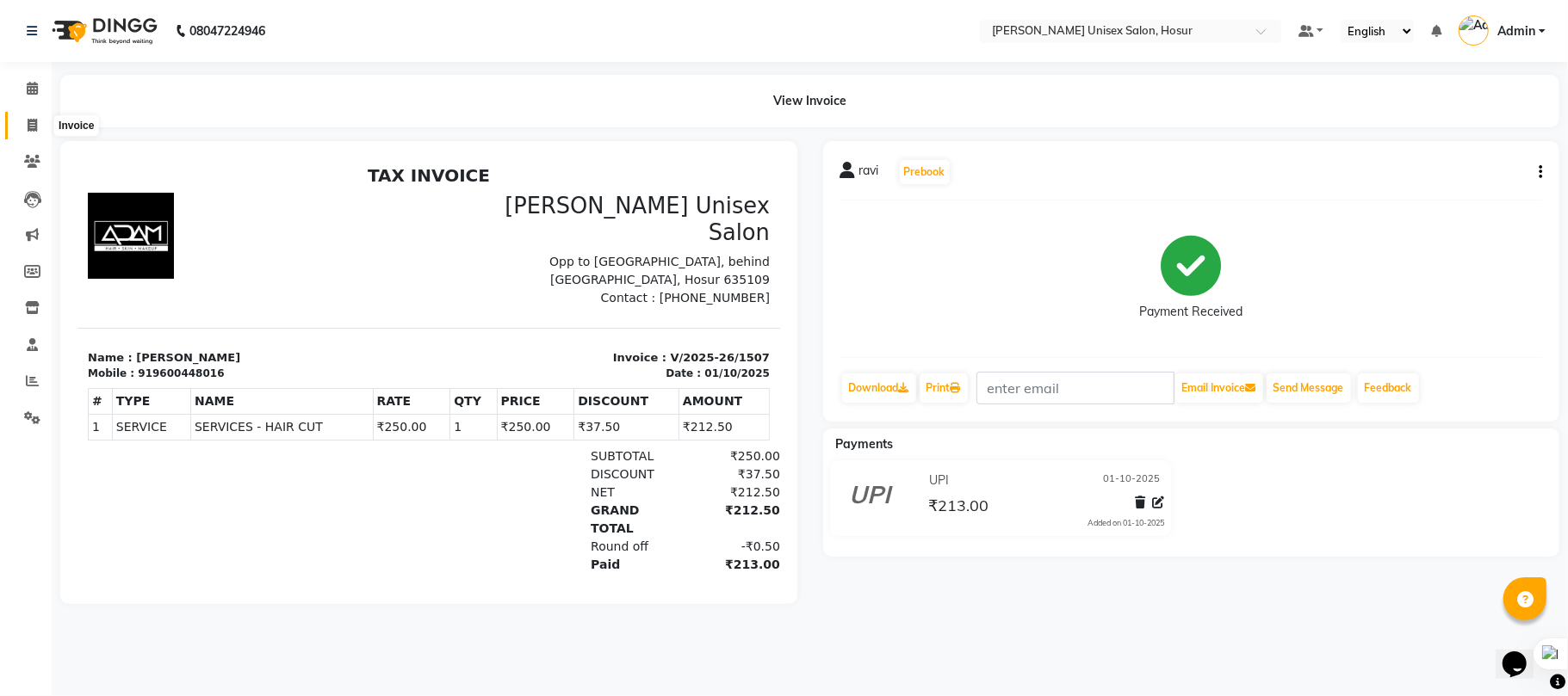
click at [28, 120] on icon at bounding box center [32, 125] width 9 height 13
select select "service"
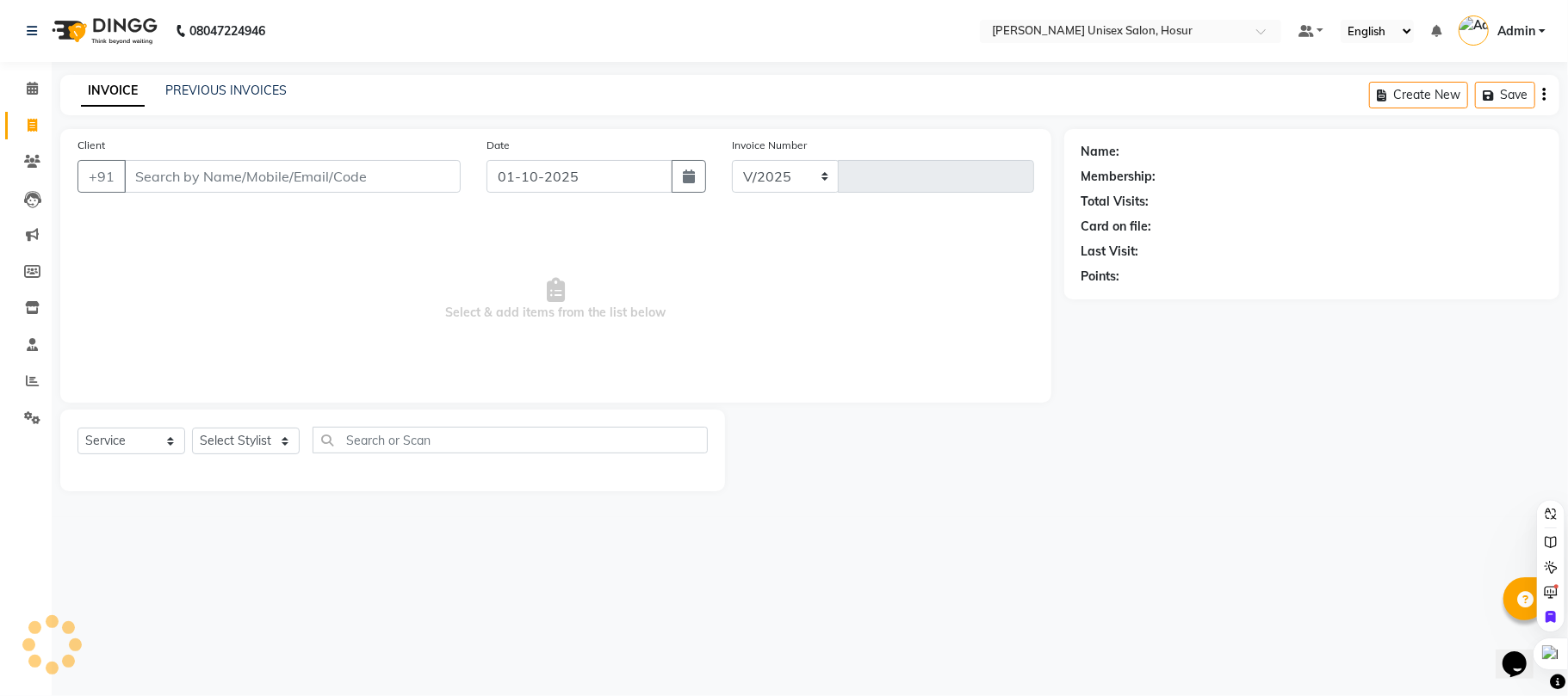
select select "6189"
type input "1508"
click at [244, 83] on link "PREVIOUS INVOICES" at bounding box center [226, 89] width 121 height 15
